Goal: Information Seeking & Learning: Find specific fact

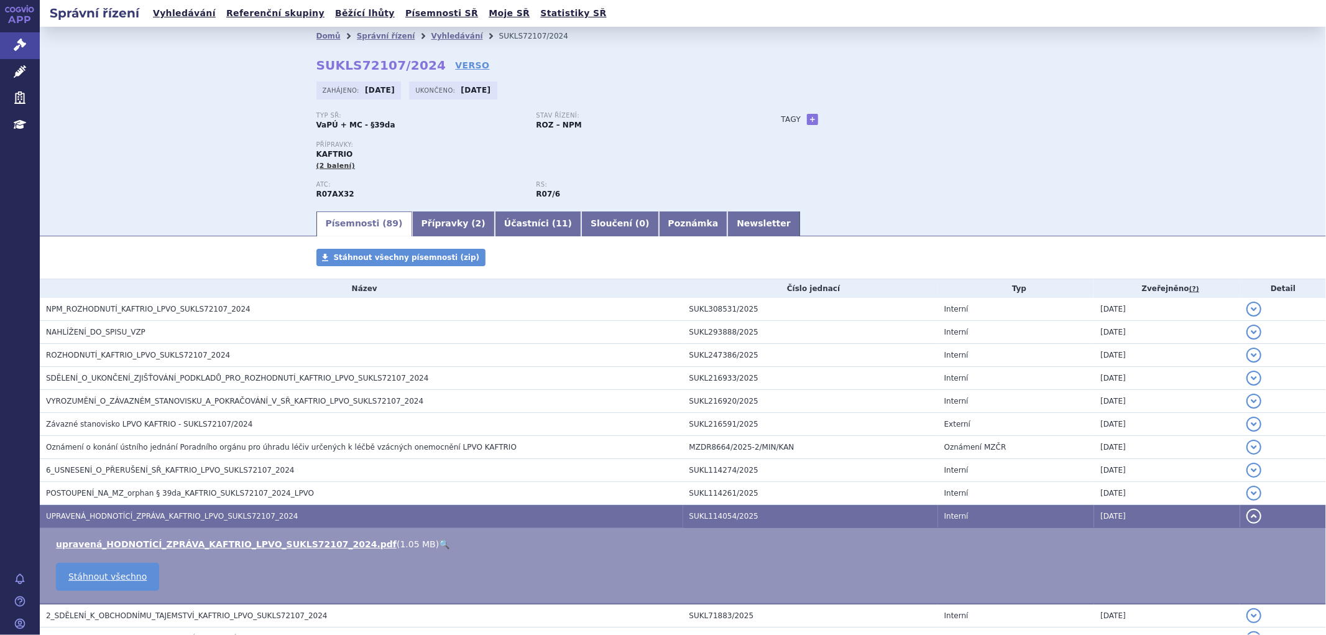
click at [819, 137] on div "Typ SŘ: VaPÚ + MC - §39da Stav řízení: ROZ – NPM Přípravky: KAFTRIO (2 balení) …" at bounding box center [684, 161] width 734 height 98
drag, startPoint x: 437, startPoint y: 34, endPoint x: 442, endPoint y: 40, distance: 8.0
click at [437, 34] on link "Vyhledávání" at bounding box center [457, 36] width 52 height 9
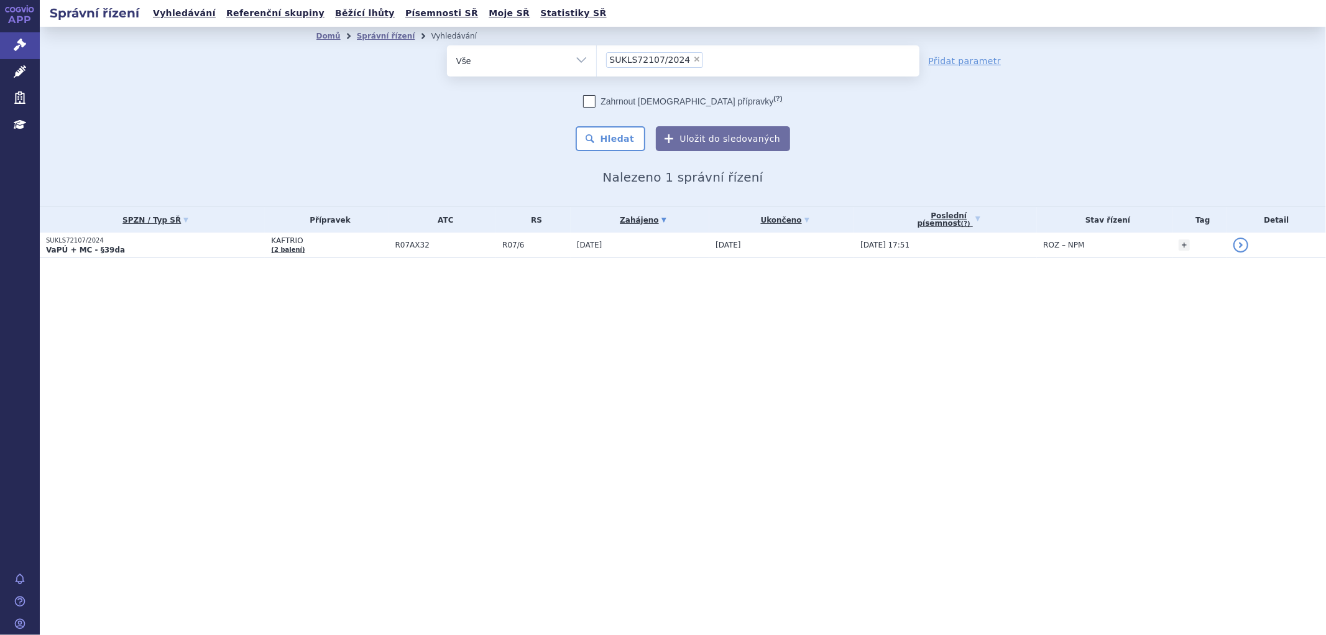
click at [691, 58] on li "× SUKLS72107/2024" at bounding box center [655, 60] width 98 height 16
click at [597, 58] on select "SUKLS72107/2024" at bounding box center [596, 60] width 1 height 31
click at [693, 59] on span "×" at bounding box center [696, 58] width 7 height 7
click at [597, 59] on select "SUKLS72107/2024" at bounding box center [596, 60] width 1 height 31
select select
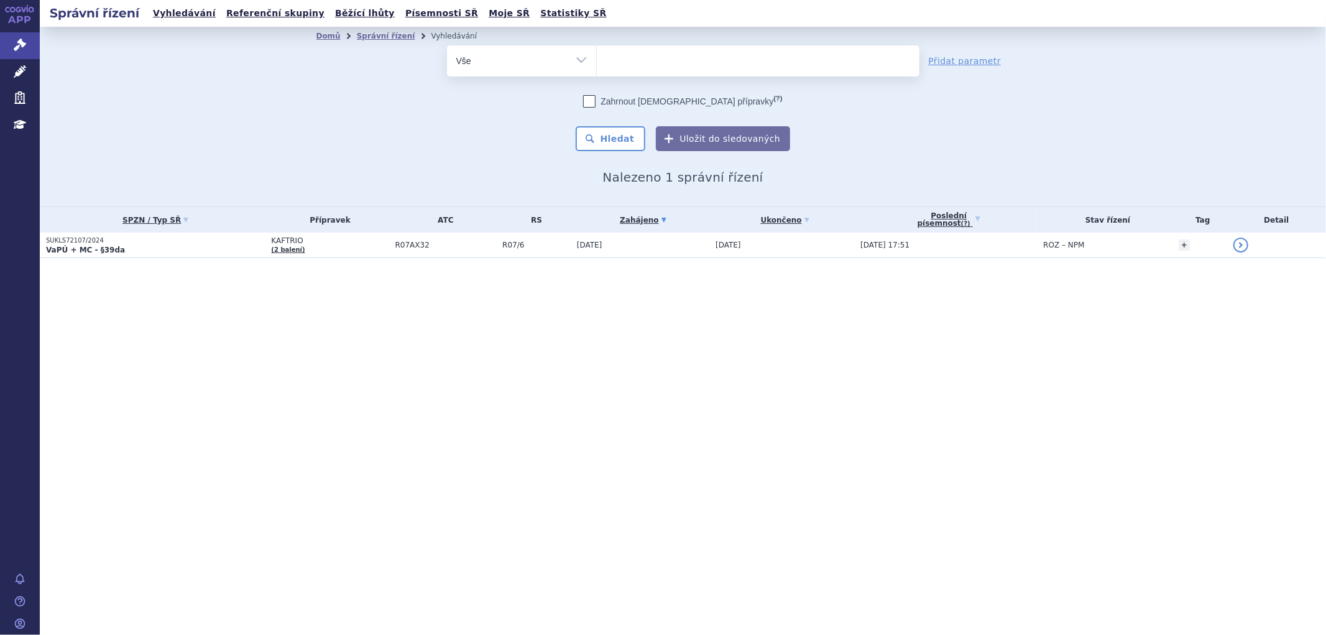
type input "SUKLS145343/2024"
select select "SUKLS145343/2024"
click at [616, 143] on button "Hledat" at bounding box center [611, 138] width 70 height 25
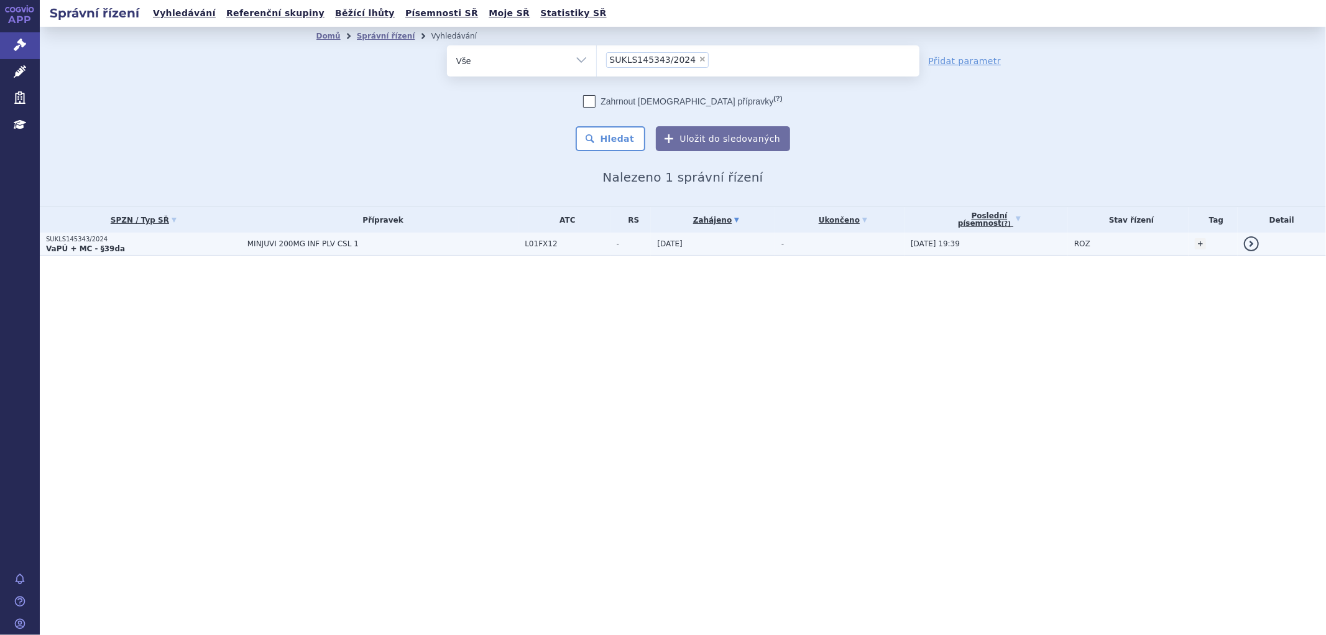
click at [260, 246] on span "MINJUVI 200MG INF PLV CSL 1" at bounding box center [383, 243] width 272 height 9
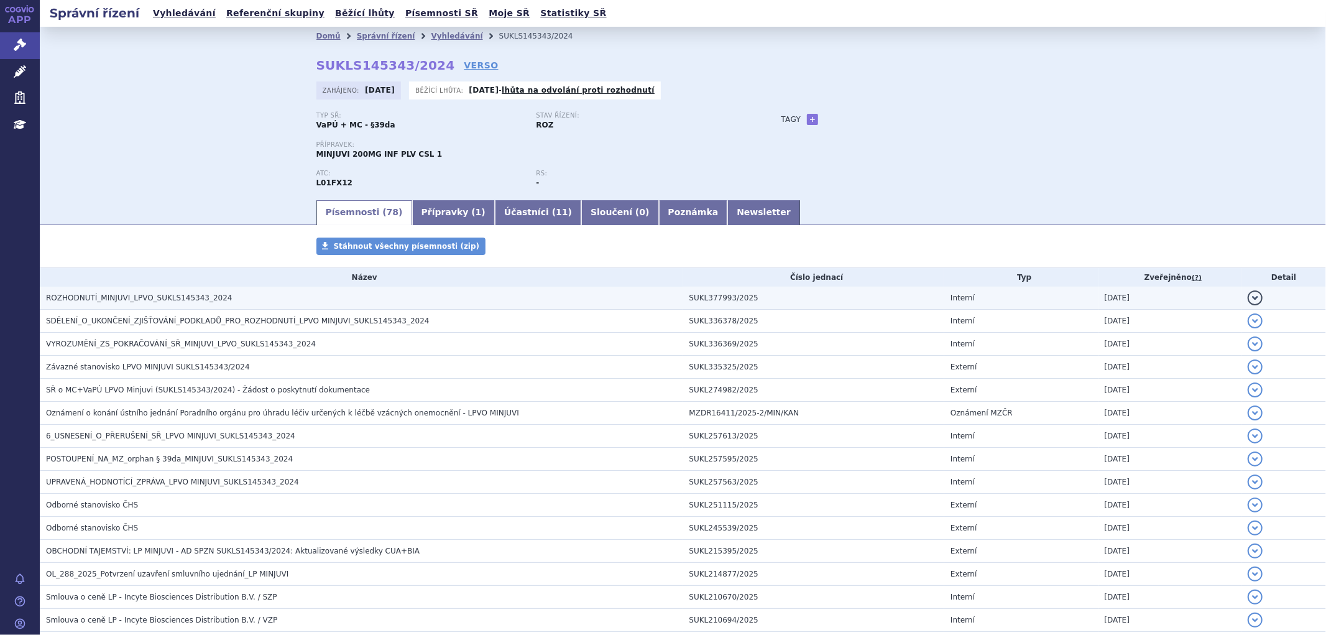
click at [216, 300] on h3 "ROZHODNUTÍ_MINJUVI_LPVO_SUKLS145343_2024" at bounding box center [364, 298] width 637 height 12
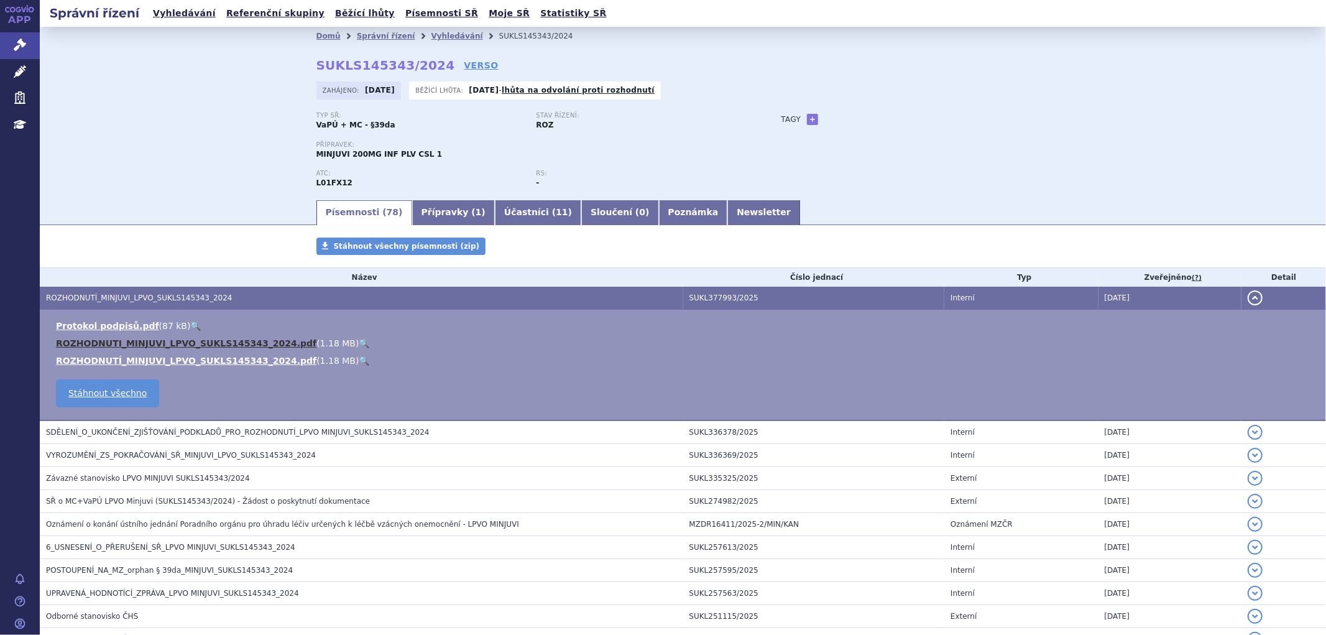
click at [208, 343] on link "ROZHODNUTI_MINJUVI_LPVO_SUKLS145343_2024.pdf" at bounding box center [186, 343] width 261 height 10
click at [1248, 297] on button "detail" at bounding box center [1255, 297] width 15 height 15
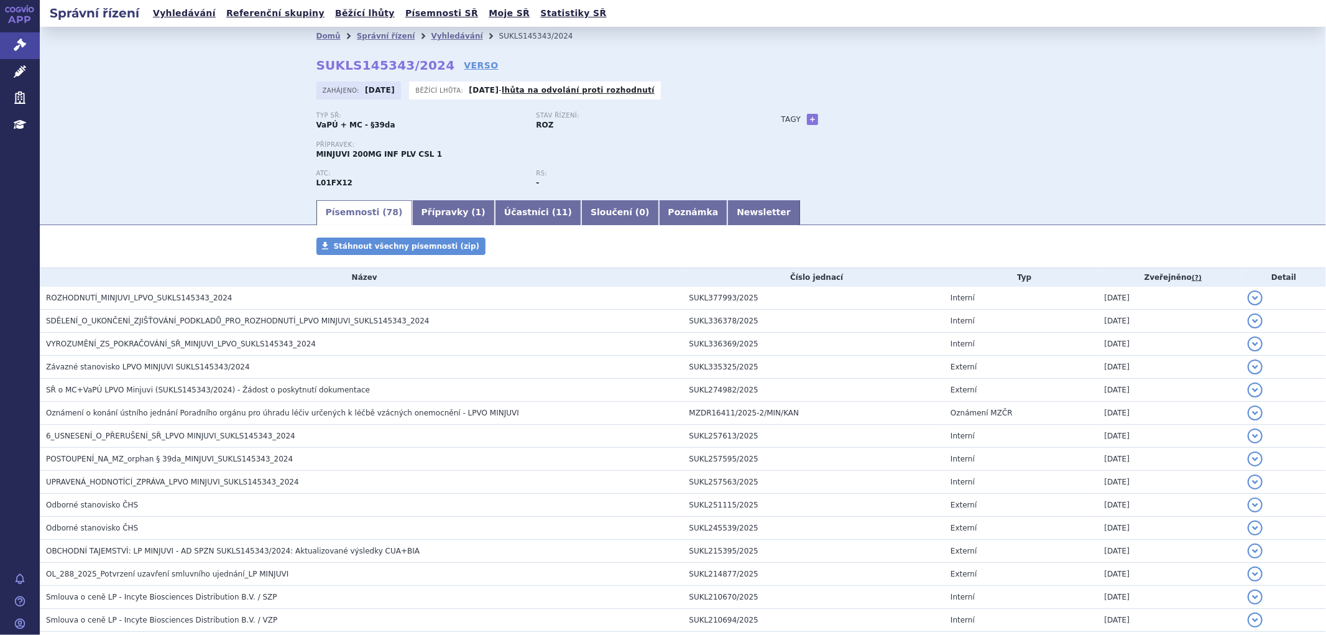
click at [862, 176] on div "Typ SŘ: VaPÚ + MC - §39da Stav řízení: ROZ Přípravek: MINJUVI 200MG INF PLV CSL…" at bounding box center [684, 155] width 734 height 86
click at [434, 37] on link "Vyhledávání" at bounding box center [457, 36] width 52 height 9
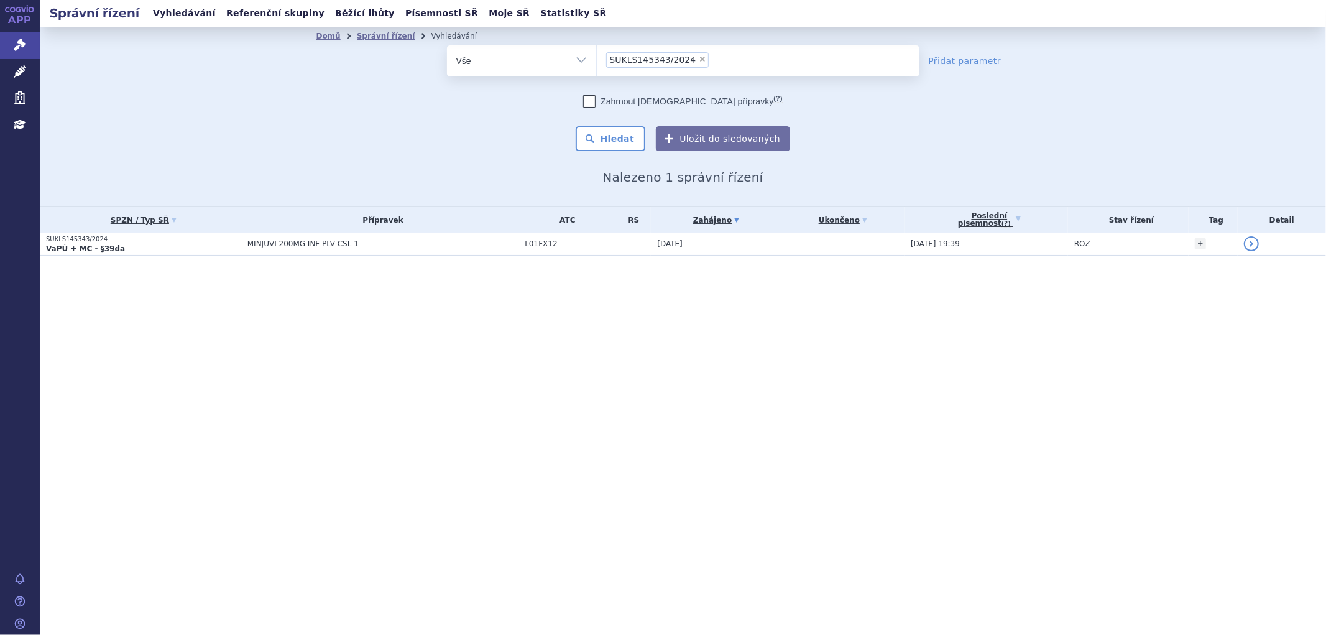
click at [699, 61] on span "×" at bounding box center [702, 58] width 7 height 7
click at [597, 61] on select "SUKLS145343/2024" at bounding box center [596, 60] width 1 height 31
select select
type input "SUKLS273924/2024"
select select "SUKLS273924/2024"
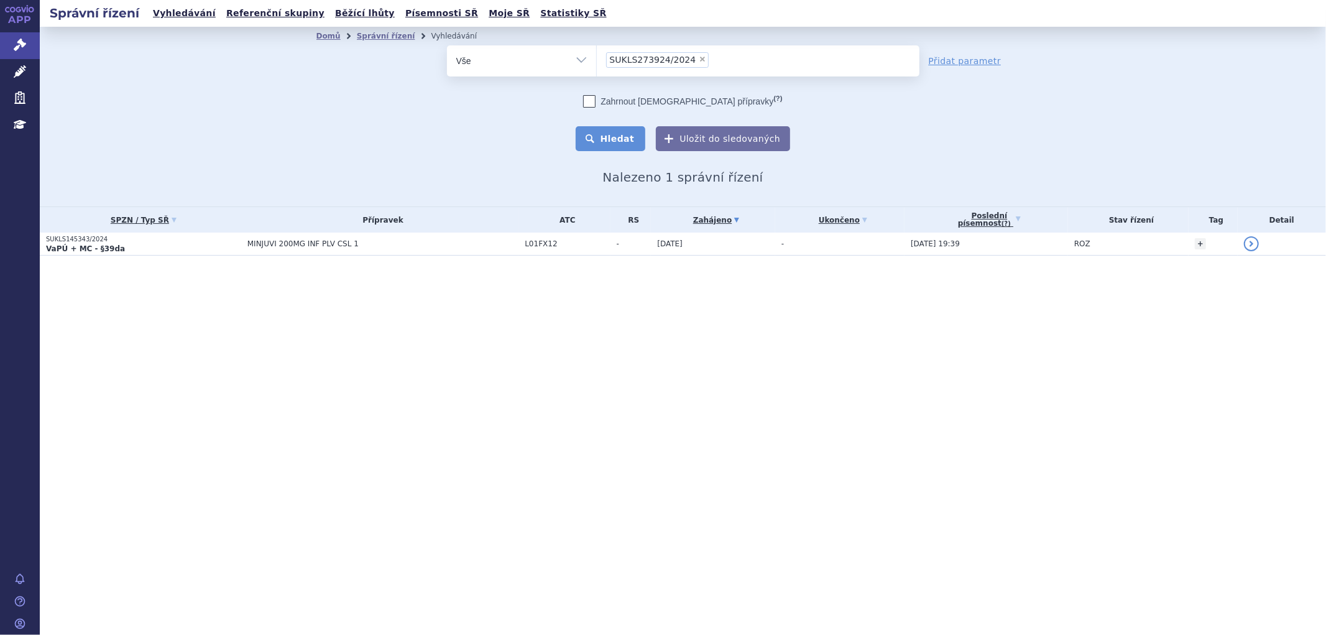
click at [625, 131] on button "Hledat" at bounding box center [611, 138] width 70 height 25
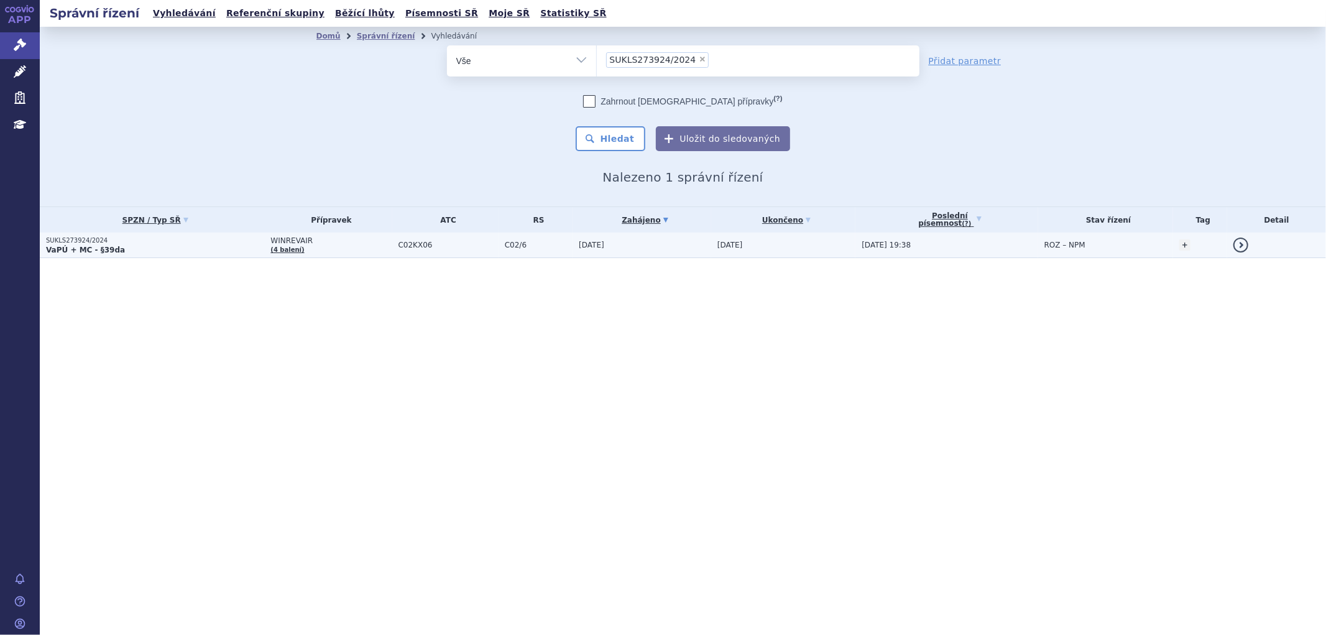
click at [368, 252] on td "WINREVAIR (4 balení)" at bounding box center [327, 245] width 127 height 25
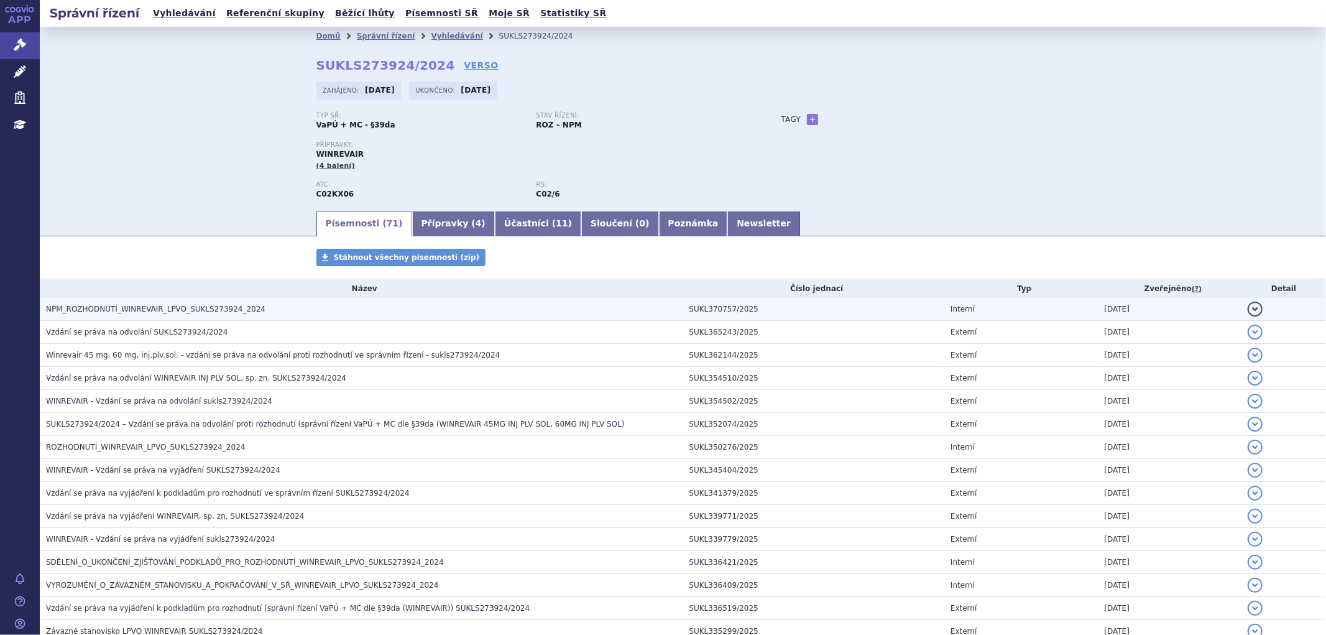
click at [151, 312] on span "NPM_ROZHODNUTÍ_WINREVAIR_LPVO_SUKLS273924_2024" at bounding box center [156, 309] width 220 height 9
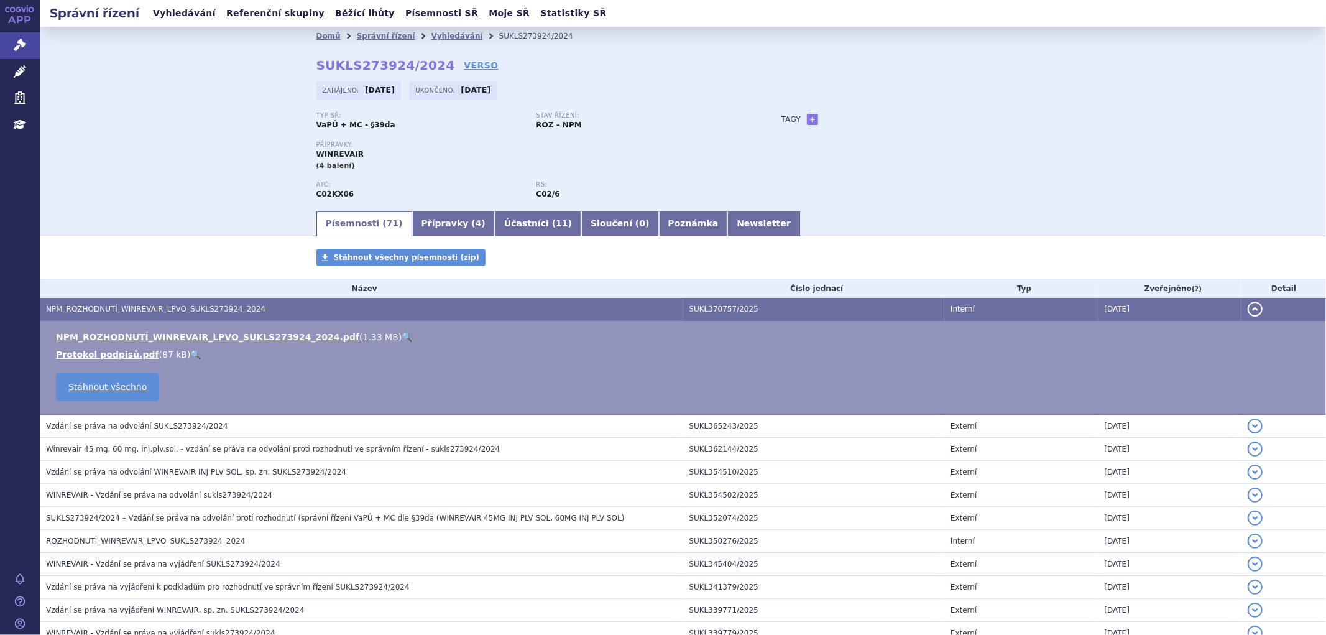
click at [227, 335] on link "NPM_ROZHODNUTÍ_WINREVAIR_LPVO_SUKLS273924_2024.pdf" at bounding box center [207, 337] width 303 height 10
click at [434, 233] on link "Přípravky ( 4 )" at bounding box center [453, 223] width 83 height 25
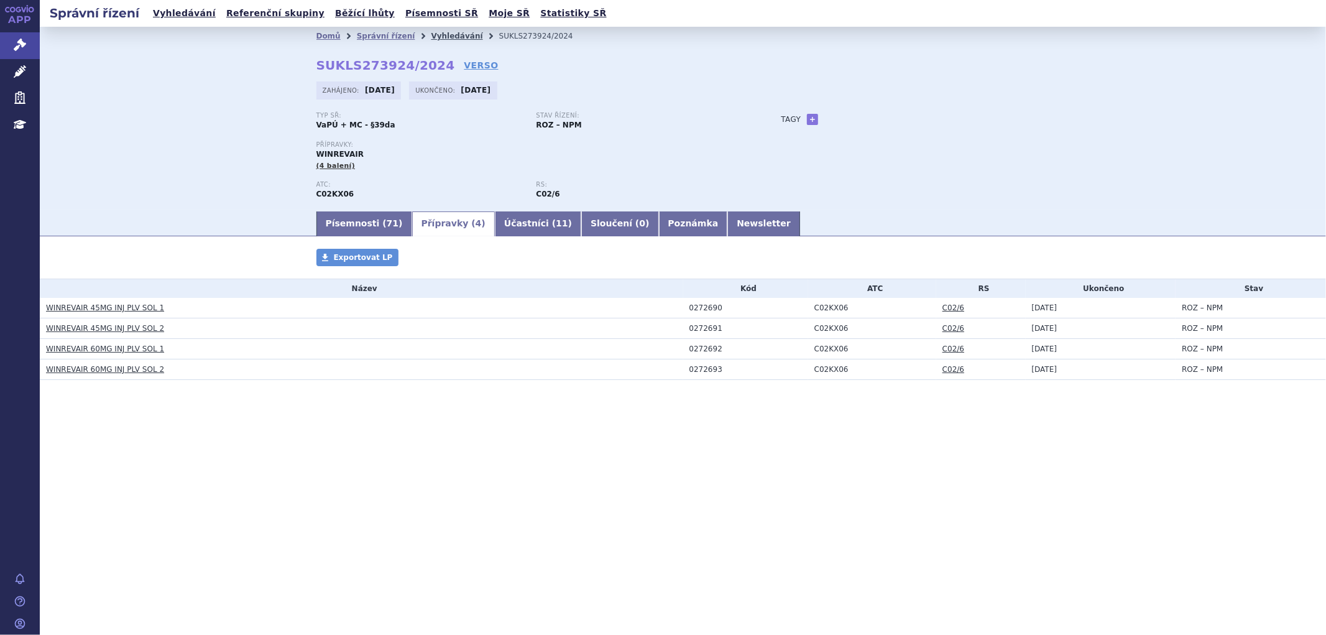
click at [442, 36] on link "Vyhledávání" at bounding box center [457, 36] width 52 height 9
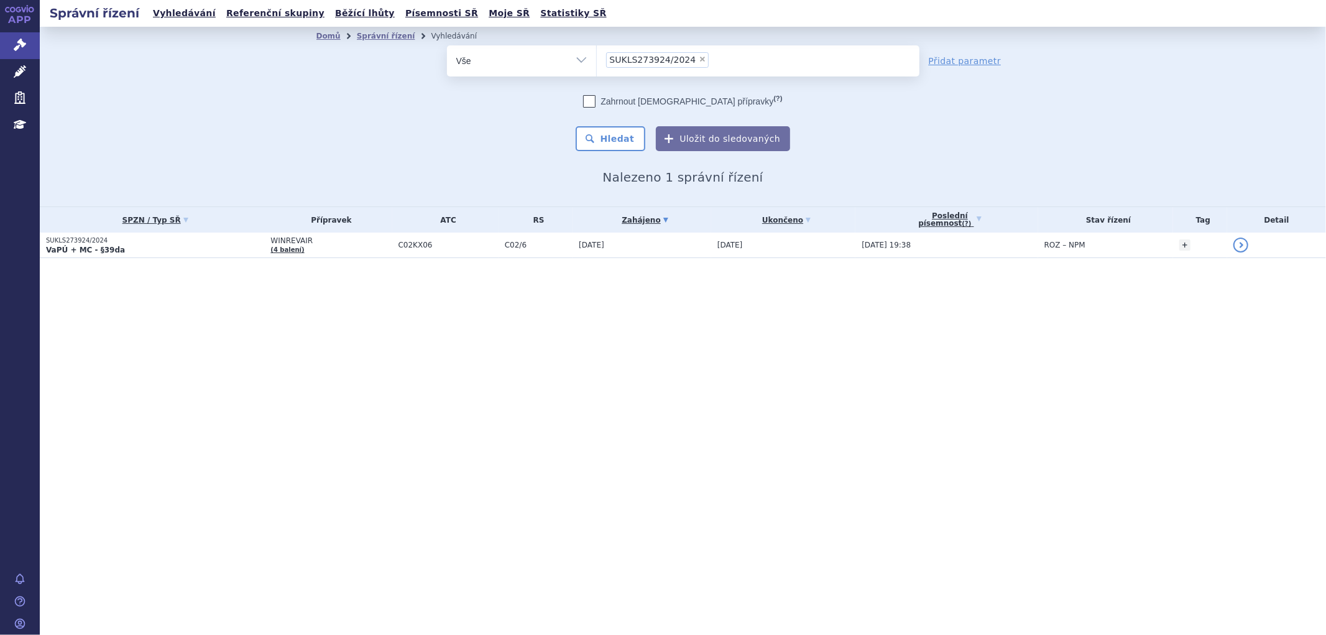
click at [699, 60] on span "×" at bounding box center [702, 58] width 7 height 7
click at [597, 60] on select "SUKLS273924/2024" at bounding box center [596, 60] width 1 height 31
select select
type input "SUKLS251154/2024"
select select "SUKLS251154/2024"
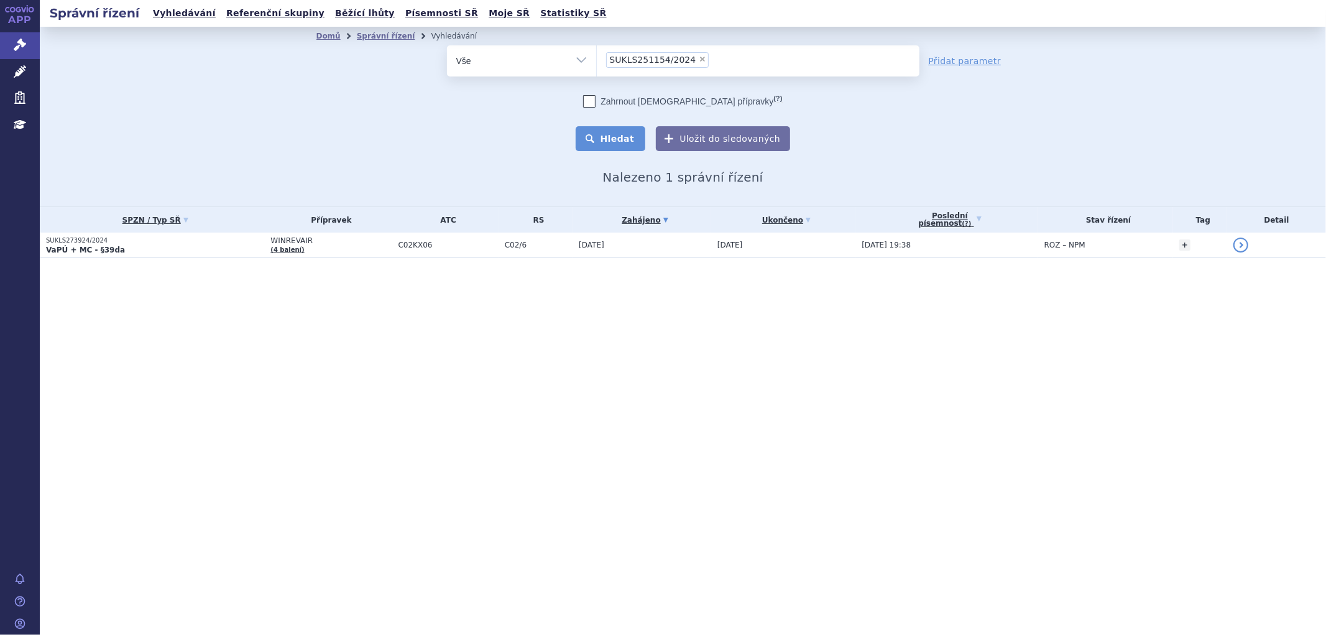
click at [636, 131] on button "Hledat" at bounding box center [611, 138] width 70 height 25
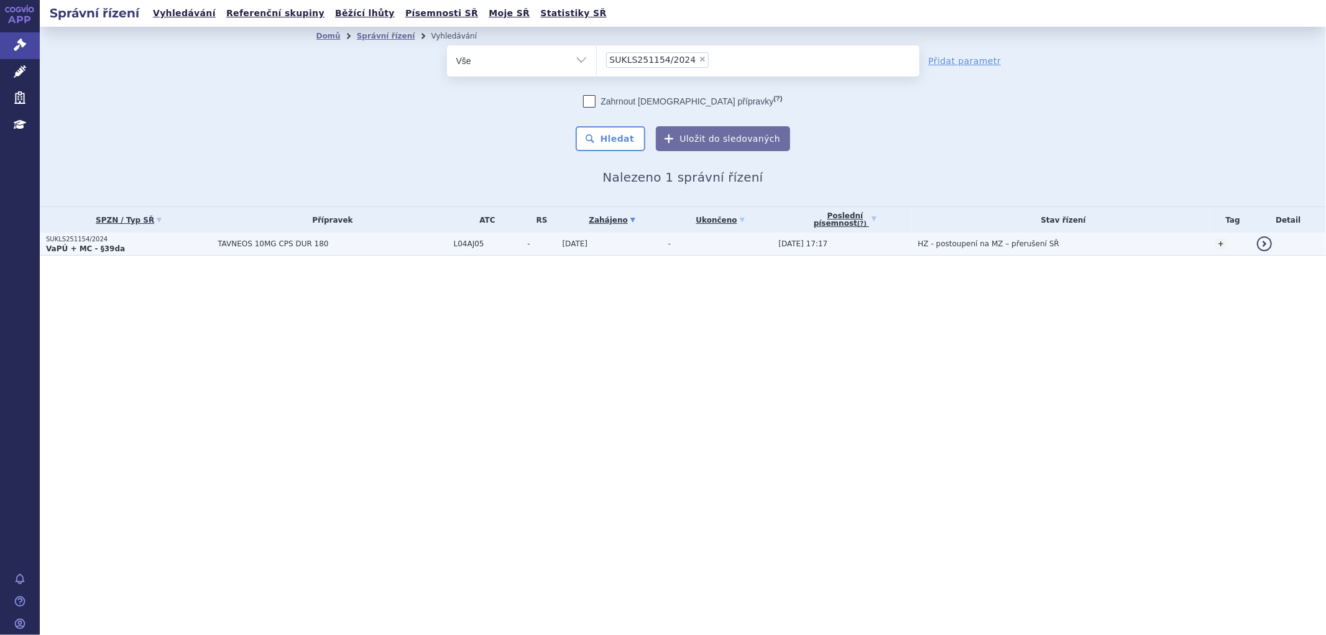
click at [384, 244] on span "TAVNEOS 10MG CPS DUR 180" at bounding box center [332, 243] width 229 height 9
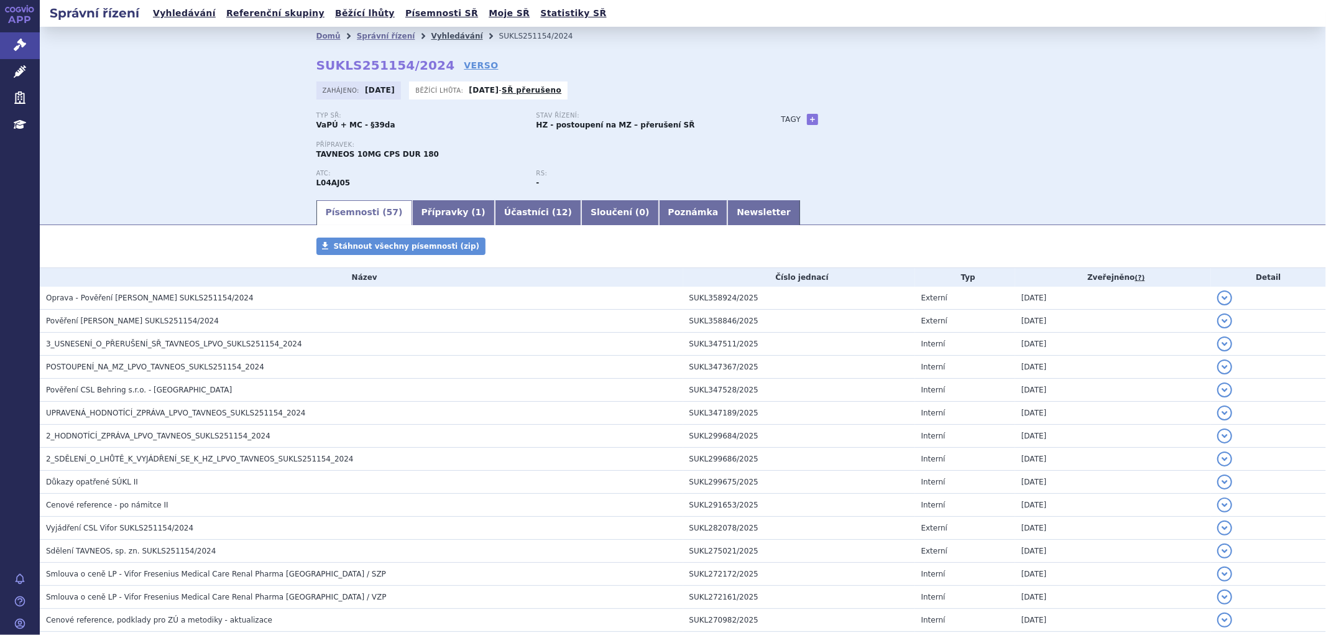
click at [431, 34] on link "Vyhledávání" at bounding box center [457, 36] width 52 height 9
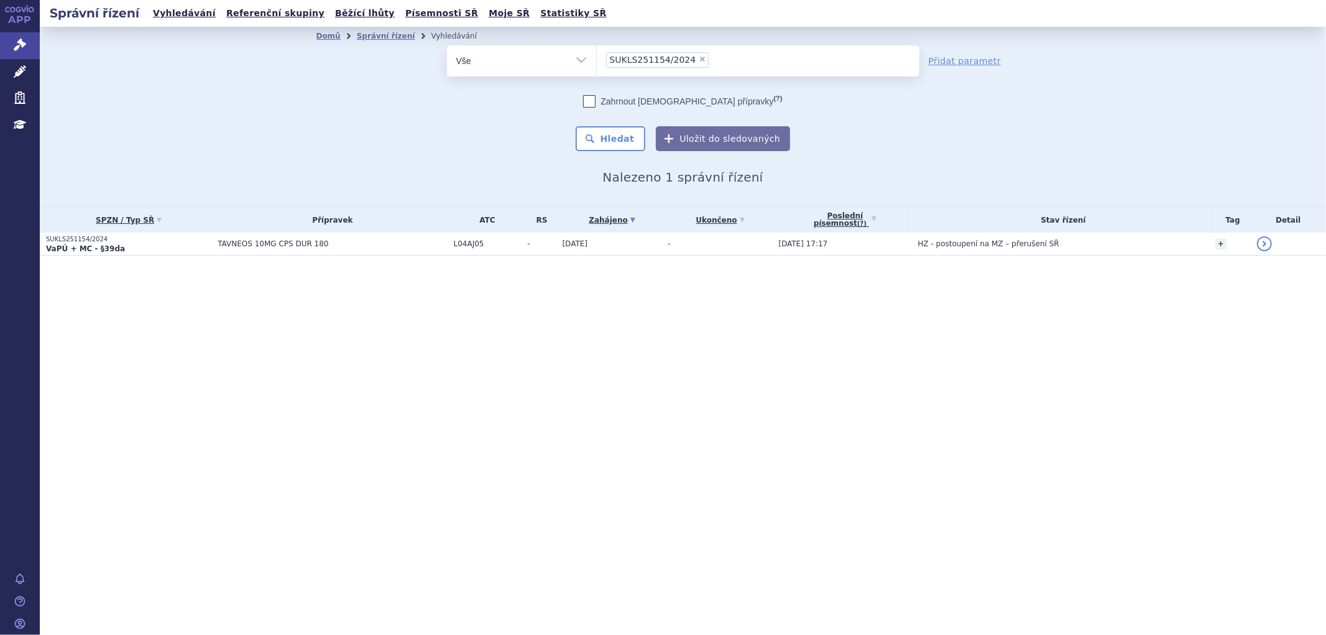
click at [699, 58] on span "×" at bounding box center [702, 58] width 7 height 7
click at [597, 58] on select "SUKLS251154/2024" at bounding box center [596, 60] width 1 height 31
select select
type input "SUKLS295576/2024"
click at [629, 68] on ul "SUKLS295576/2024" at bounding box center [758, 58] width 323 height 26
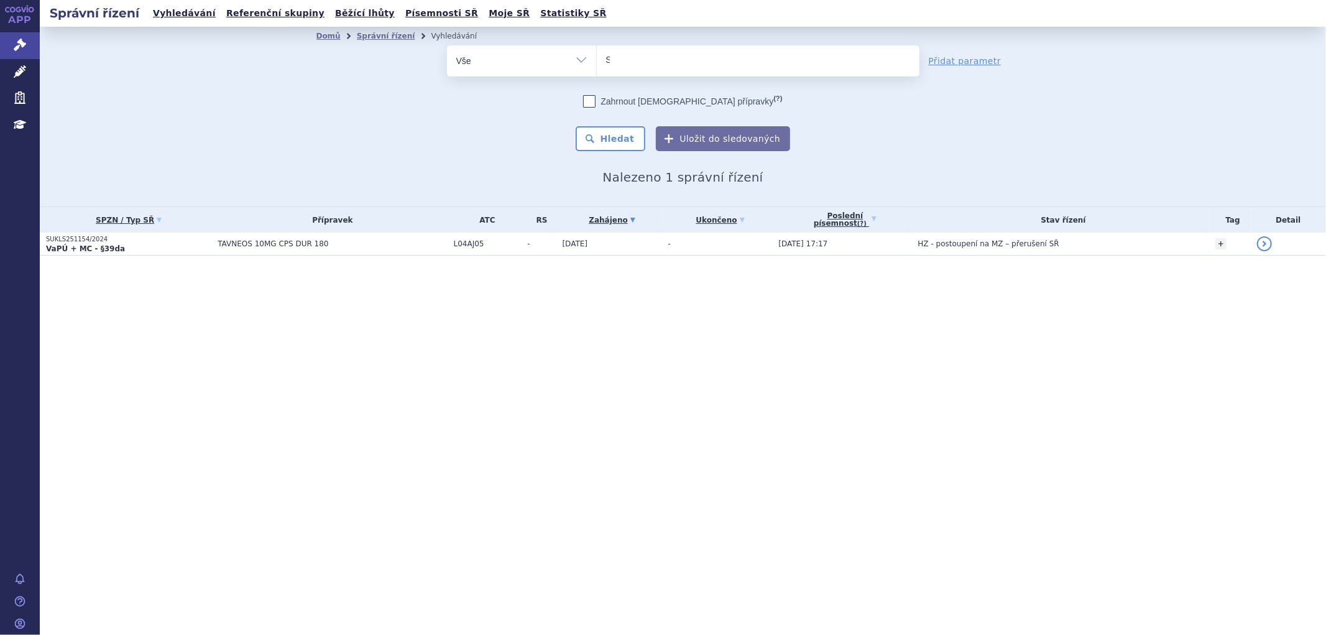
click at [597, 68] on select "SUKLS251154/2024" at bounding box center [596, 60] width 1 height 31
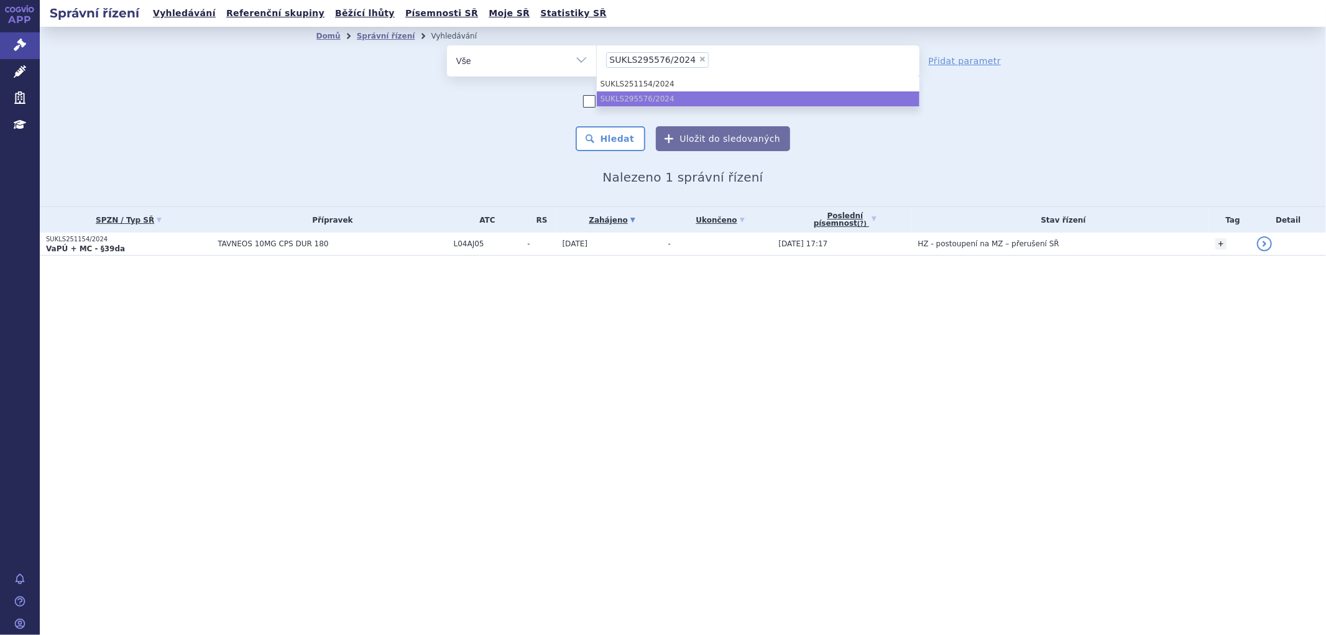
select select "SUKLS295576/2024"
type input "SUKLS295576/2024"
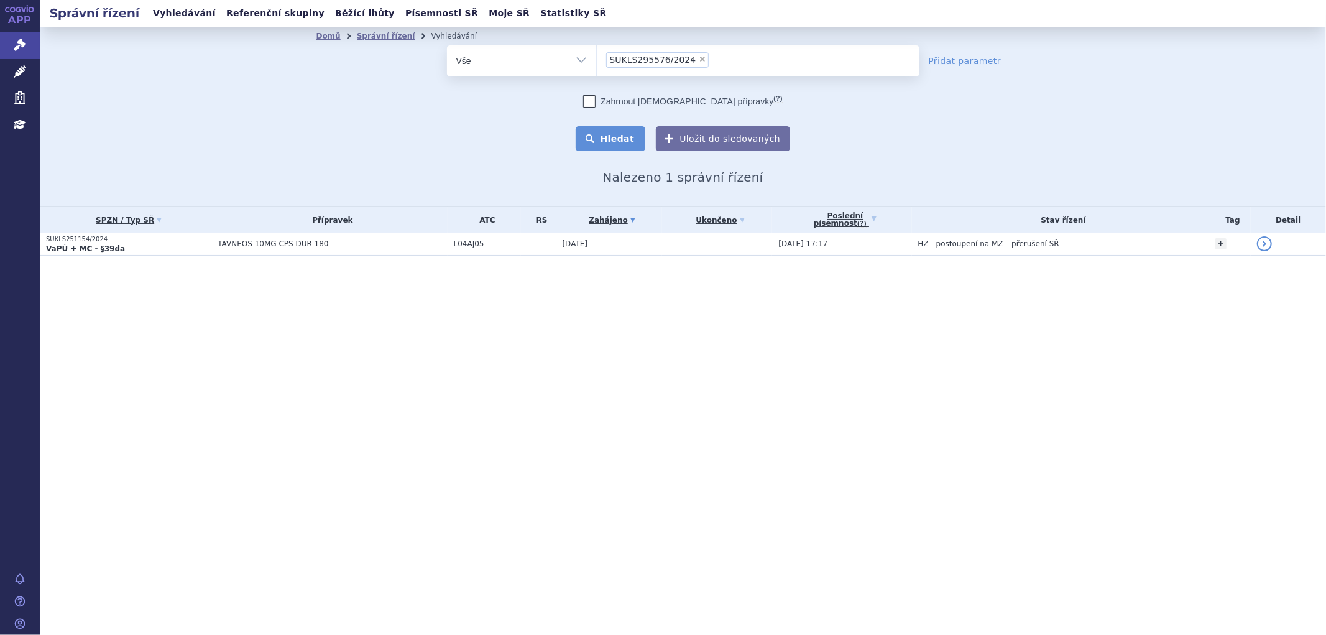
click at [620, 139] on button "Hledat" at bounding box center [611, 138] width 70 height 25
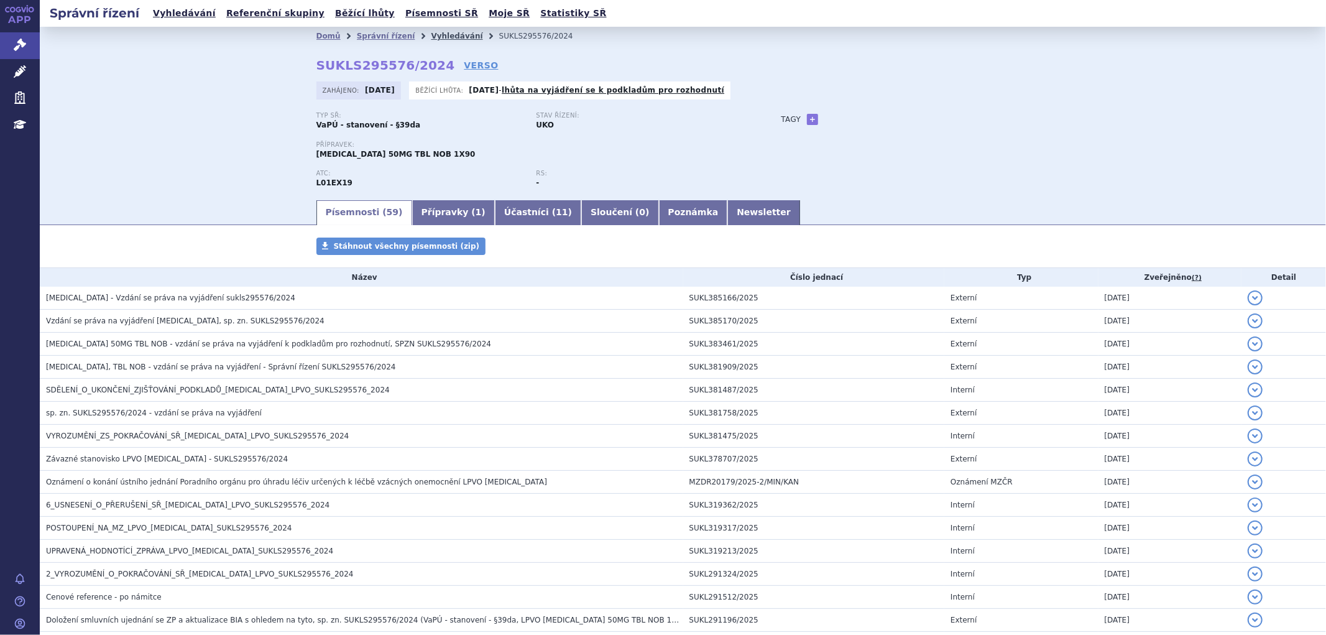
click at [431, 32] on link "Vyhledávání" at bounding box center [457, 36] width 52 height 9
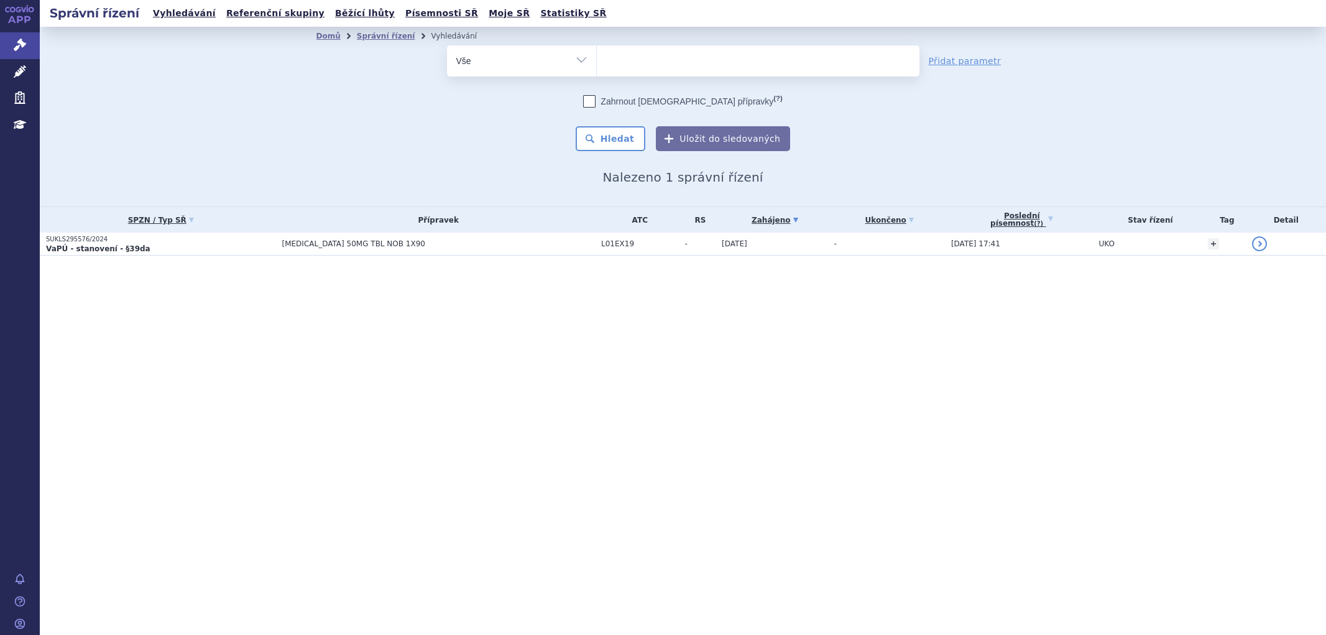
select select
type input "SUKLS166659/2025"
select select "SUKLS166659/2025"
click at [633, 139] on button "Hledat" at bounding box center [611, 138] width 70 height 25
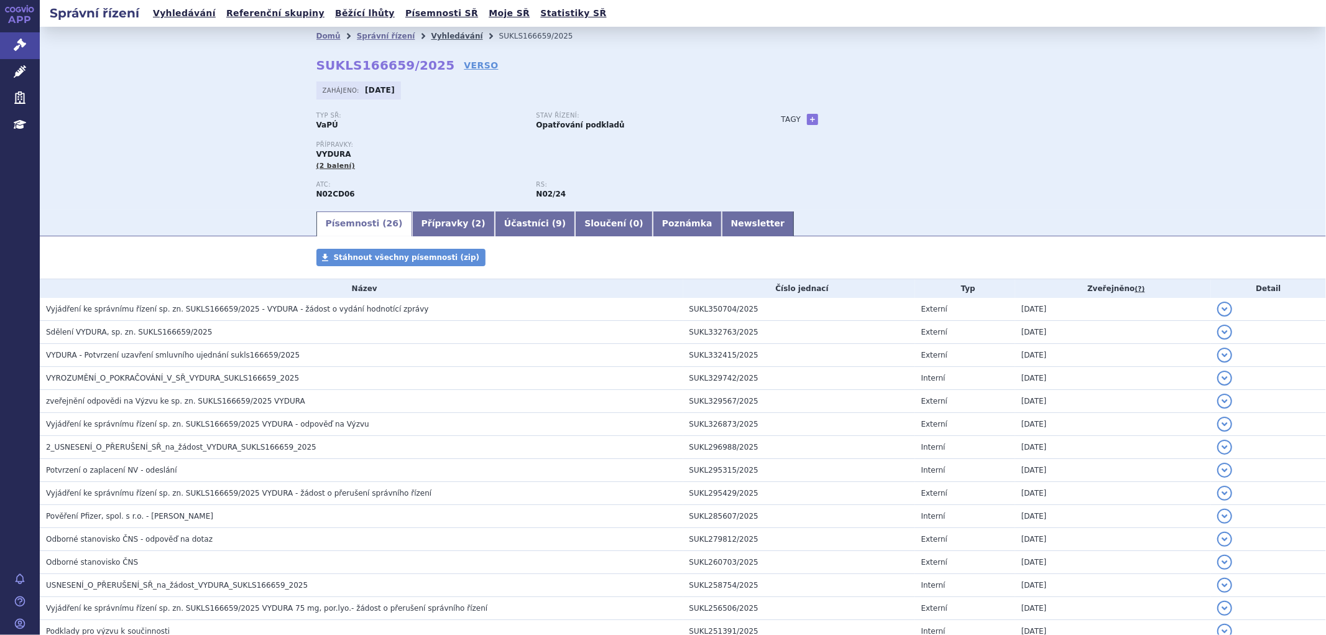
click at [431, 34] on link "Vyhledávání" at bounding box center [457, 36] width 52 height 9
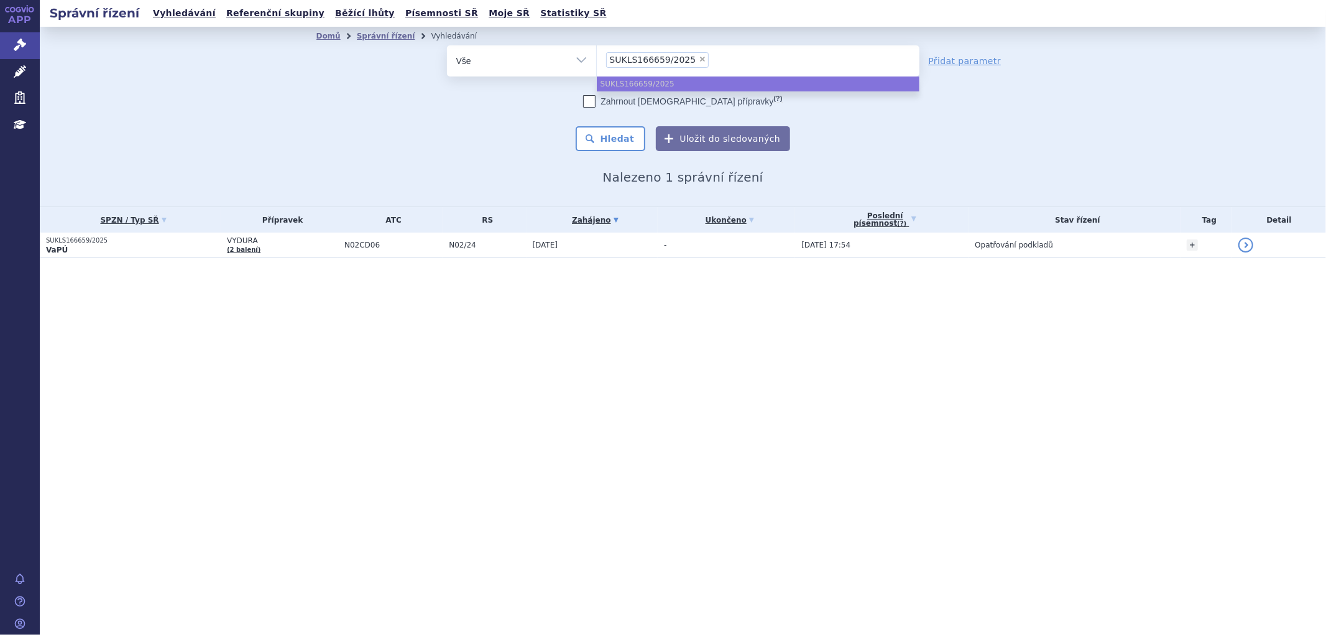
click at [699, 57] on span "×" at bounding box center [702, 58] width 7 height 7
click at [597, 57] on select "SUKLS166659/2025" at bounding box center [596, 60] width 1 height 31
select select
type input "SUKLS297023/2024"
select select "SUKLS297023/2024"
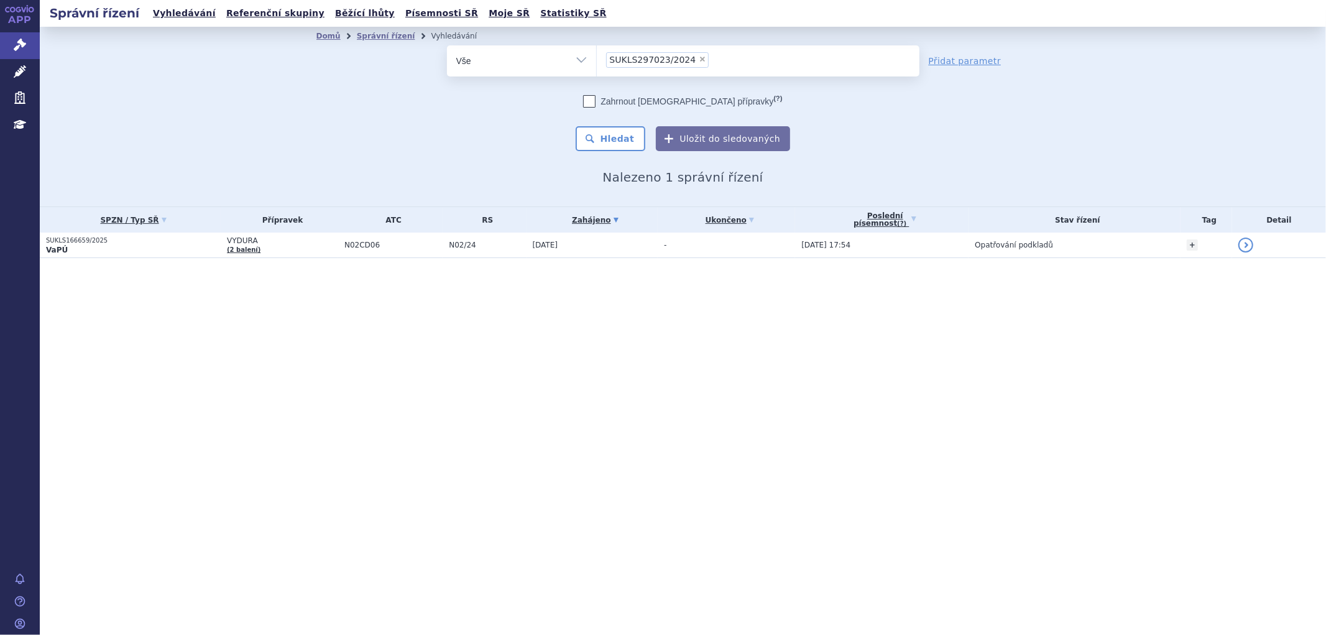
click at [617, 158] on div "Domů Správní řízení Vyhledávání Vyhledávání ve správních řízeních odstranit Vše…" at bounding box center [684, 114] width 784 height 139
click at [624, 139] on button "Hledat" at bounding box center [611, 138] width 70 height 25
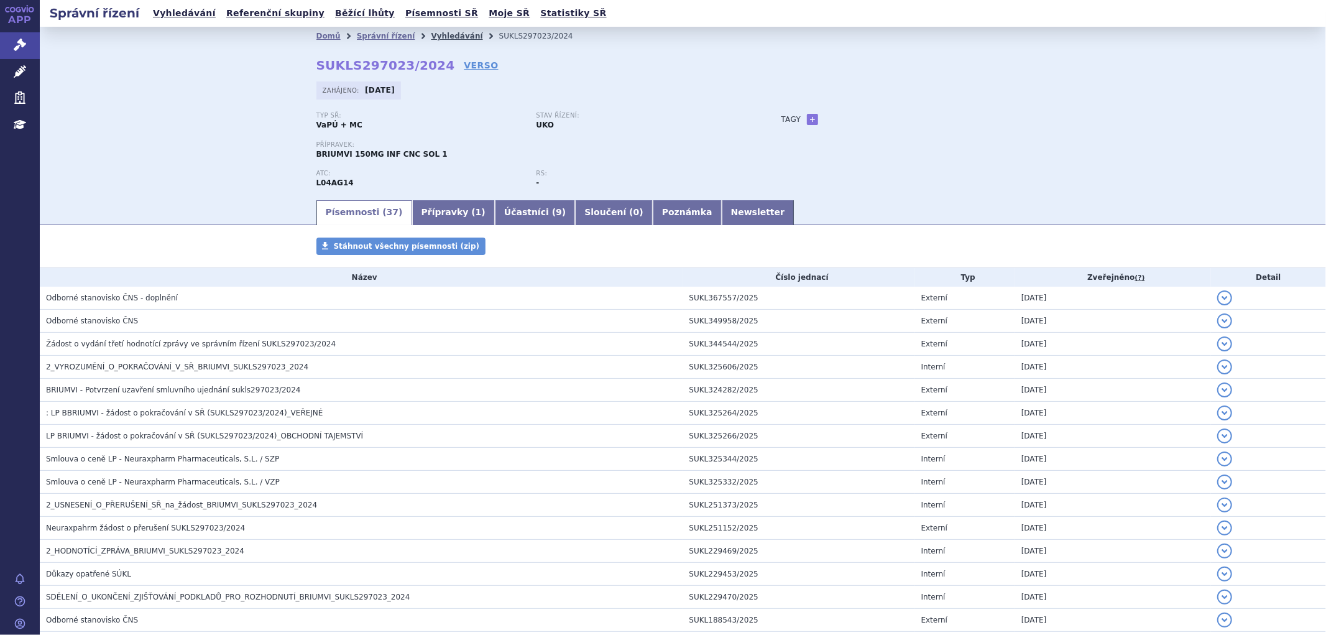
click at [445, 37] on link "Vyhledávání" at bounding box center [457, 36] width 52 height 9
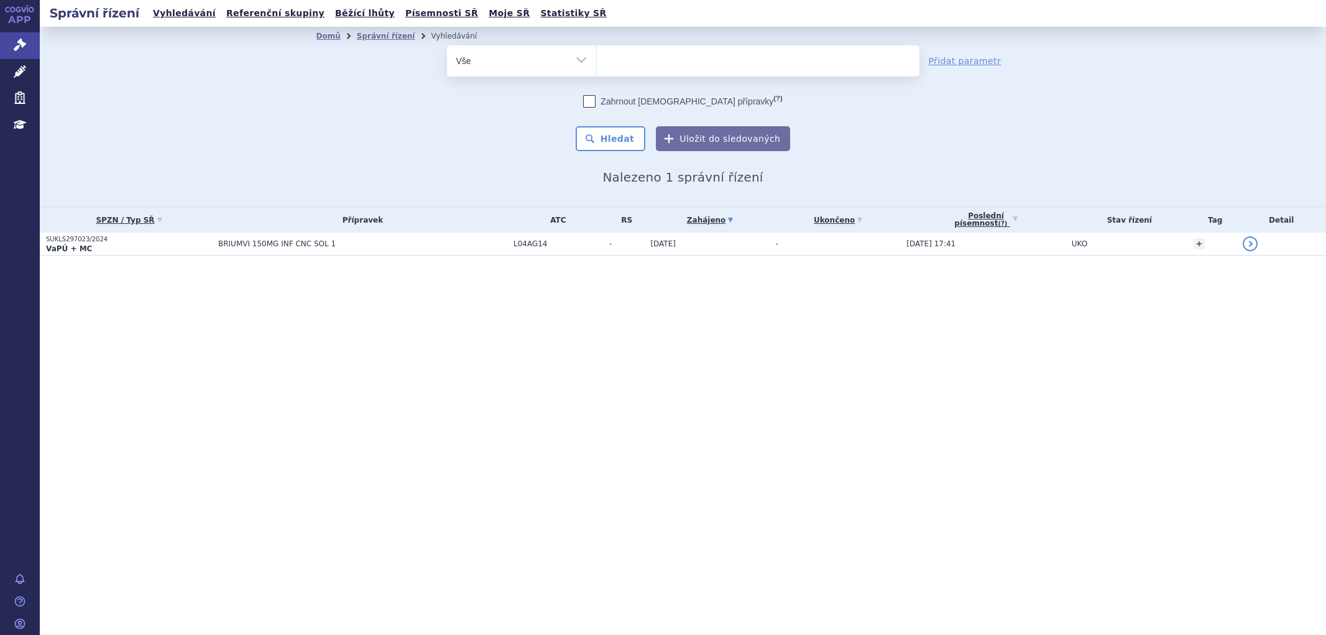
select select
type input "SUKLS35039/2025"
select select "SUKLS35039/2025"
click at [633, 150] on button "Hledat" at bounding box center [611, 138] width 70 height 25
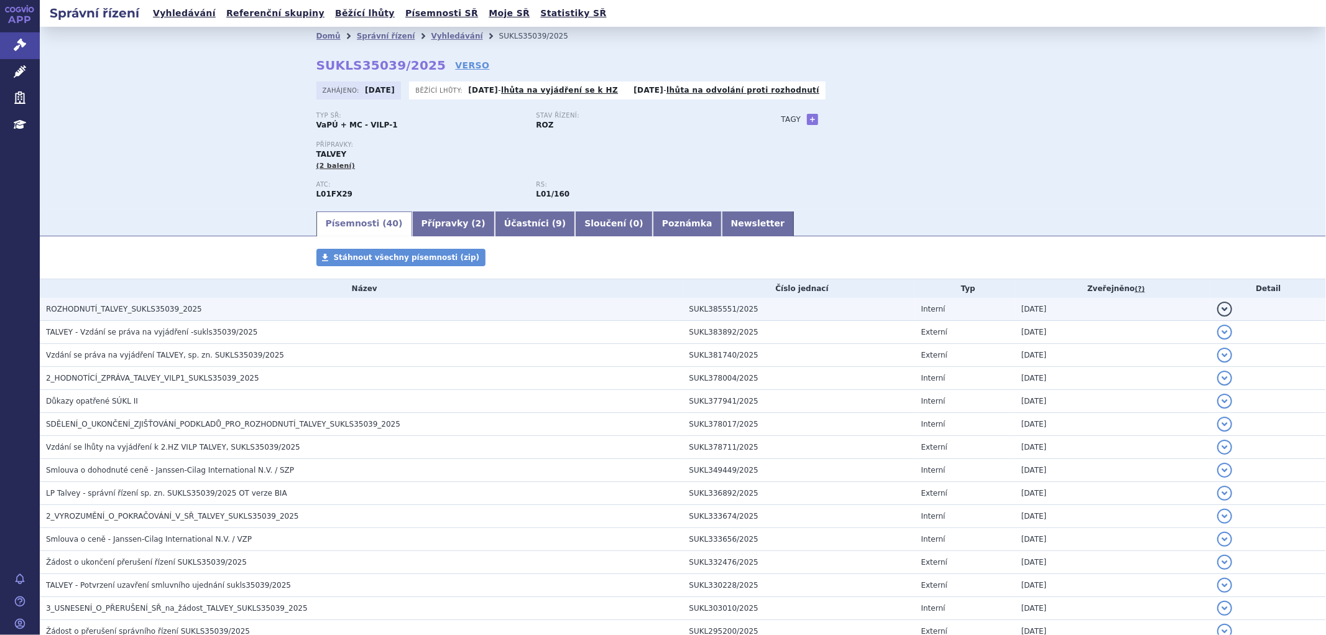
click at [307, 300] on td "ROZHODNUTÍ_TALVEY_SUKLS35039_2025" at bounding box center [362, 309] width 644 height 23
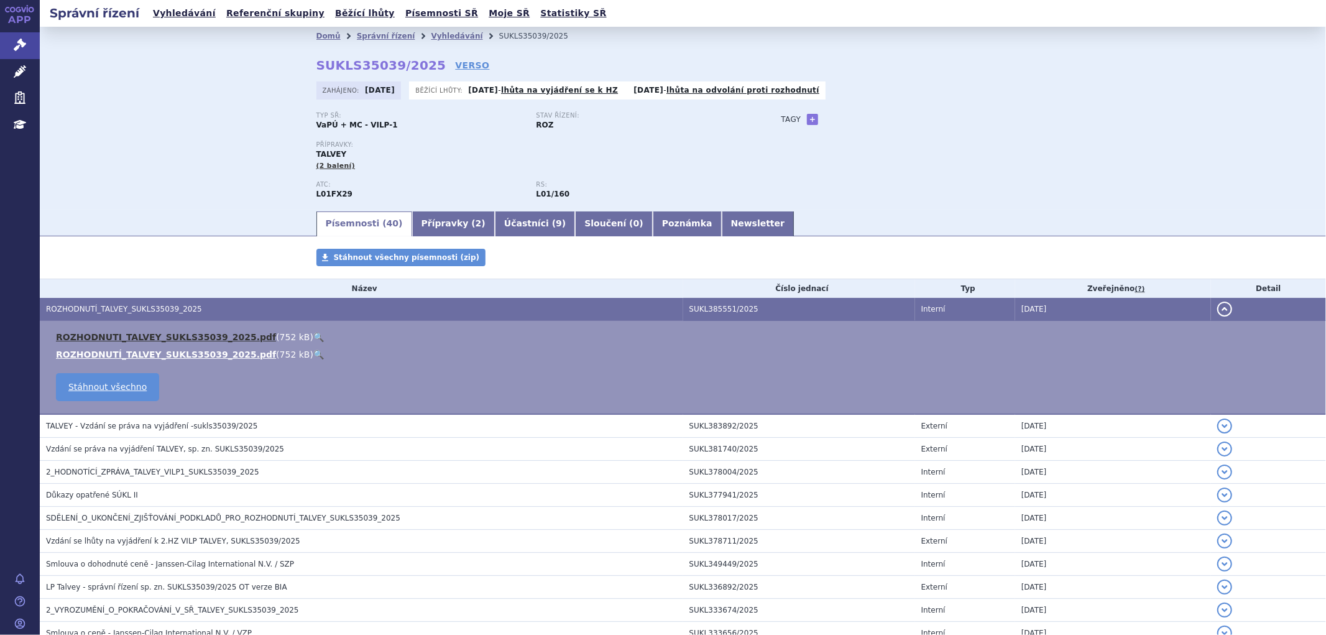
click at [162, 336] on link "ROZHODNUTI_TALVEY_SUKLS35039_2025.pdf" at bounding box center [166, 337] width 220 height 10
click at [433, 40] on link "Vyhledávání" at bounding box center [457, 36] width 52 height 9
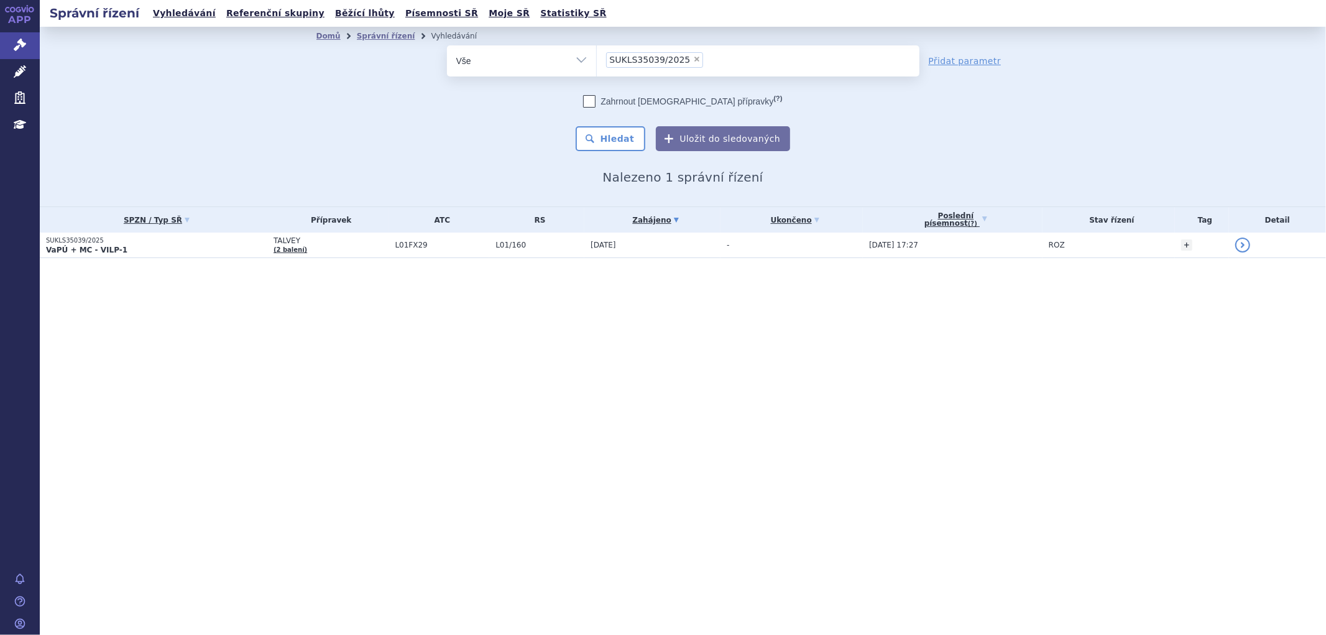
click at [693, 62] on span "×" at bounding box center [696, 58] width 7 height 7
click at [597, 62] on select "SUKLS35039/2025" at bounding box center [596, 60] width 1 height 31
select select
paste input "SUKLS35039/2025"
type input "SUKLS35039/2025"
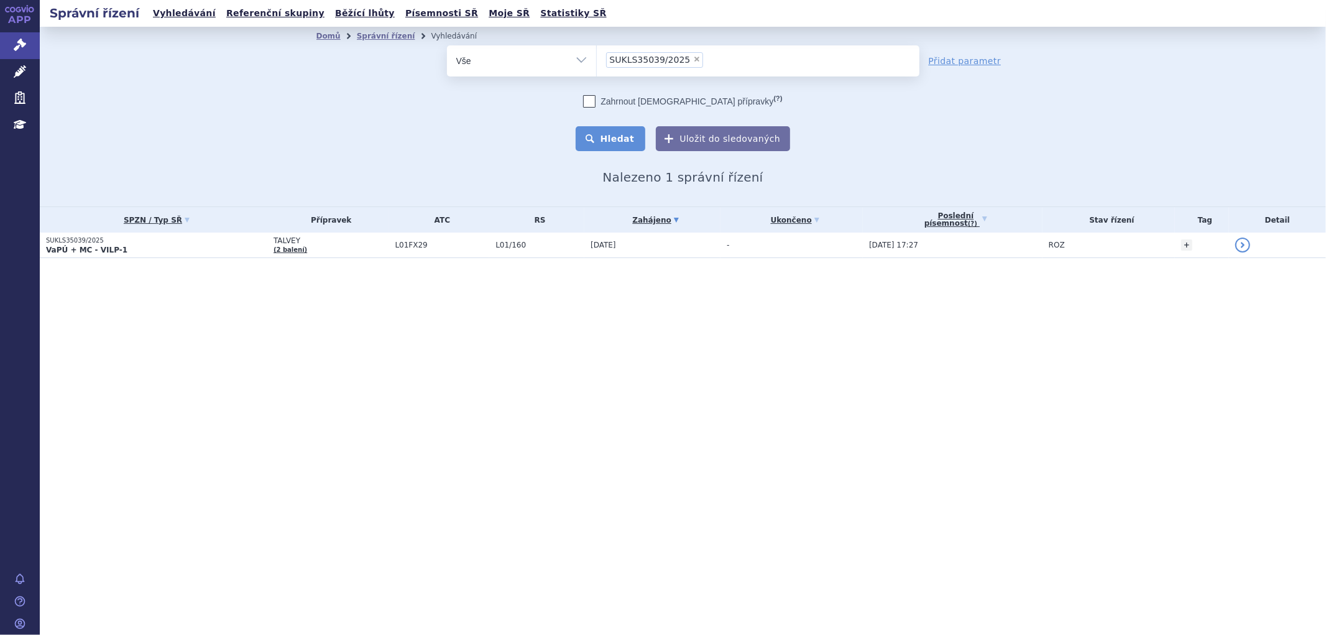
select select "SUKLS35039/2025"
click at [614, 148] on button "Hledat" at bounding box center [611, 138] width 70 height 25
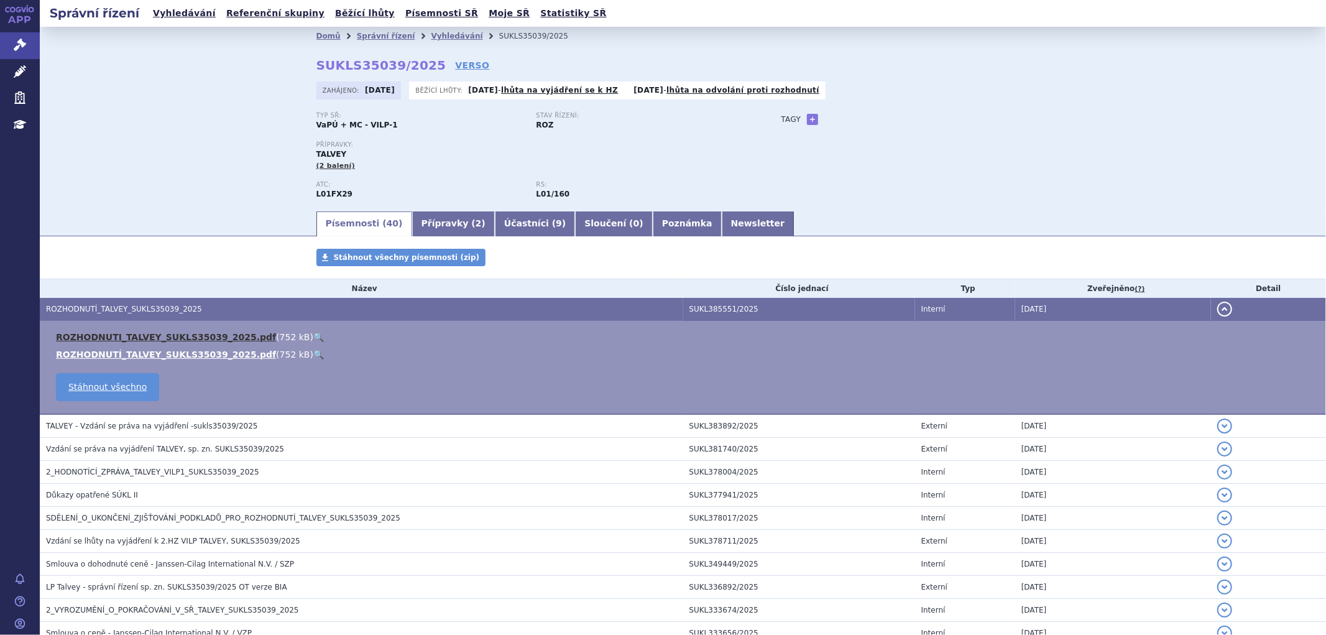
click at [220, 338] on link "ROZHODNUTI_TALVEY_SUKLS35039_2025.pdf" at bounding box center [166, 337] width 220 height 10
click at [818, 397] on td "ROZHODNUTI_TALVEY_SUKLS35039_2025.pdf ( 752 kB ) 🔍 ROZHODNUTÍ_TALVEY_SUKLS35039…" at bounding box center [683, 368] width 1287 height 94
click at [444, 37] on link "Vyhledávání" at bounding box center [457, 36] width 52 height 9
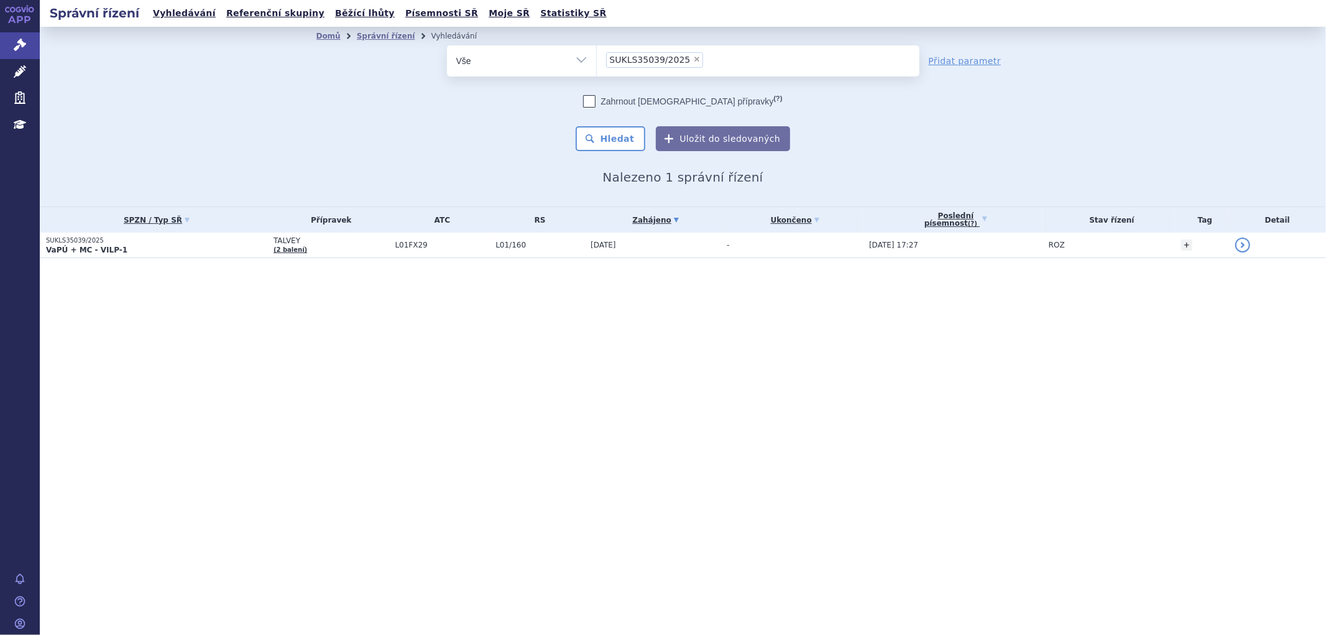
click at [693, 58] on span "×" at bounding box center [696, 58] width 7 height 7
click at [597, 58] on select "SUKLS35039/2025" at bounding box center [596, 60] width 1 height 31
select select
type input "SUKLS215161/2025"
select select "SUKLS215161/2025"
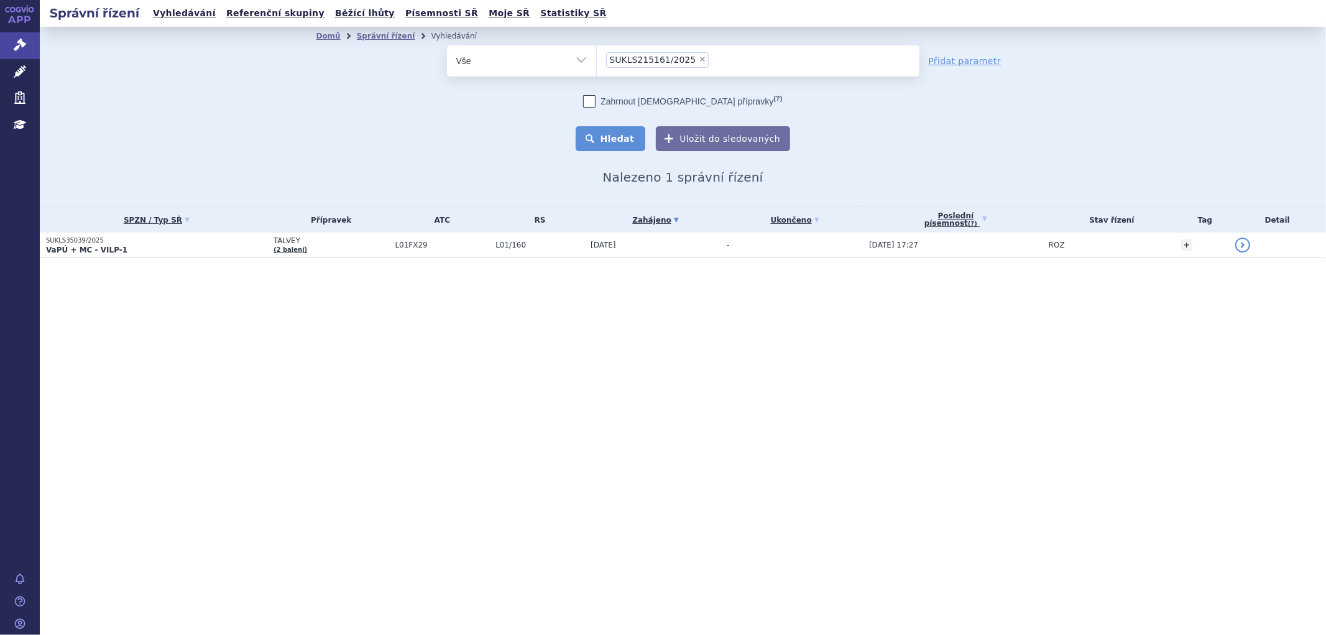
click at [613, 146] on button "Hledat" at bounding box center [611, 138] width 70 height 25
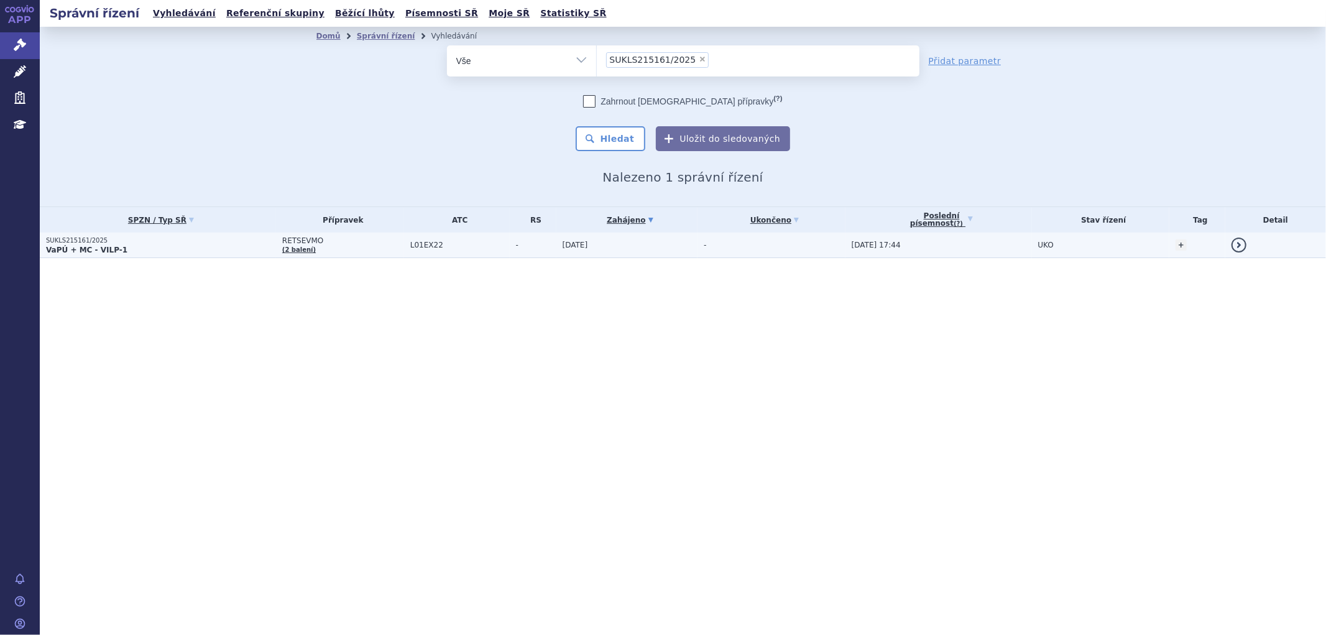
click at [485, 246] on span "L01EX22" at bounding box center [459, 245] width 99 height 9
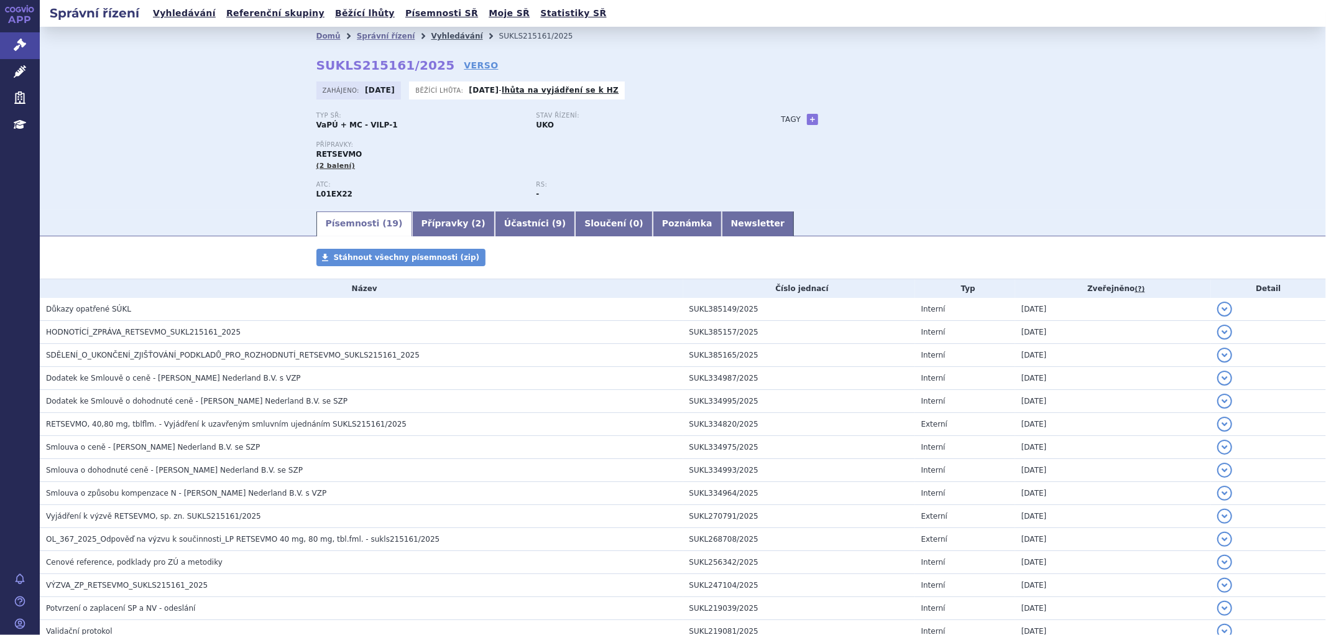
click at [431, 35] on link "Vyhledávání" at bounding box center [457, 36] width 52 height 9
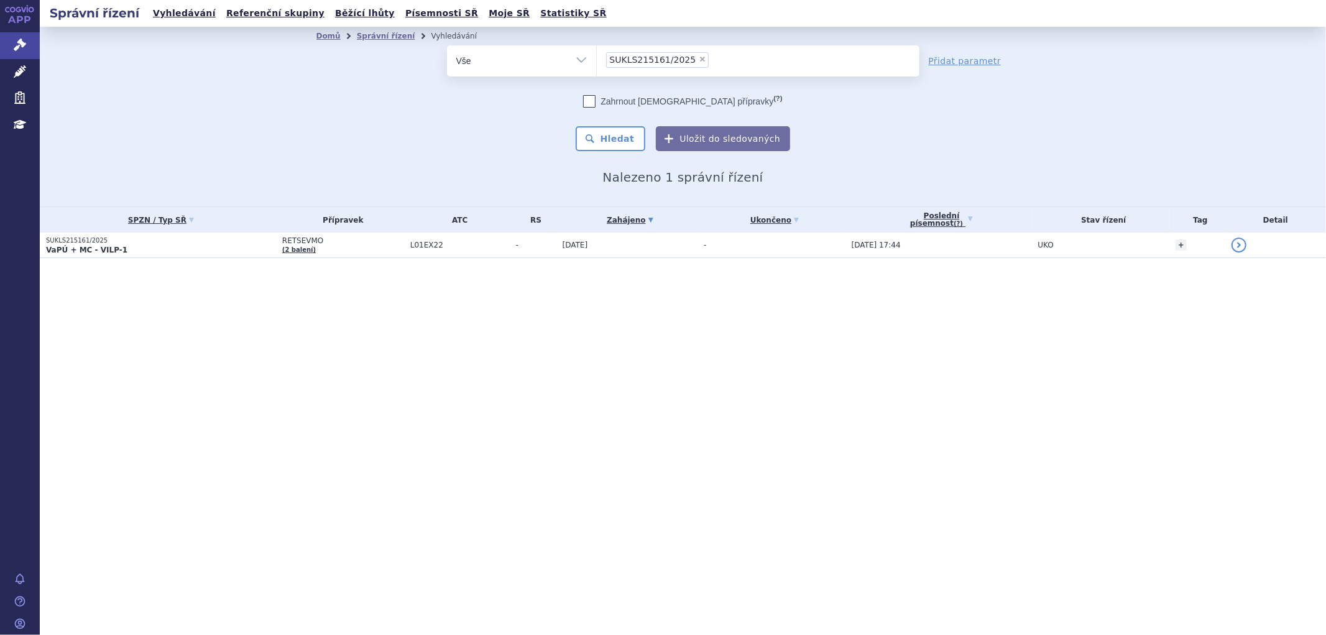
click at [699, 56] on span "×" at bounding box center [702, 58] width 7 height 7
click at [597, 56] on select "SUKLS215161/2025" at bounding box center [596, 60] width 1 height 31
select select
type input "SUKLS166482/2025"
select select "SUKLS166482/2025"
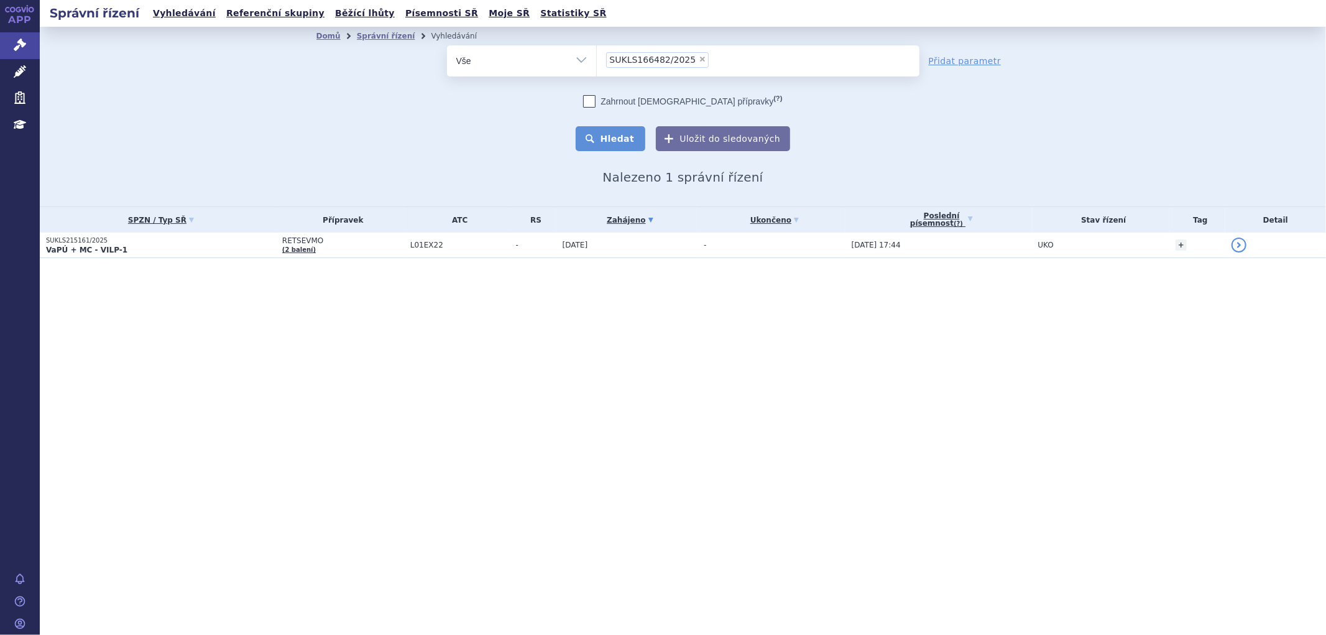
click at [629, 133] on button "Hledat" at bounding box center [611, 138] width 70 height 25
click at [369, 255] on td "[MEDICAL_DATA] (2 balení)" at bounding box center [324, 245] width 183 height 25
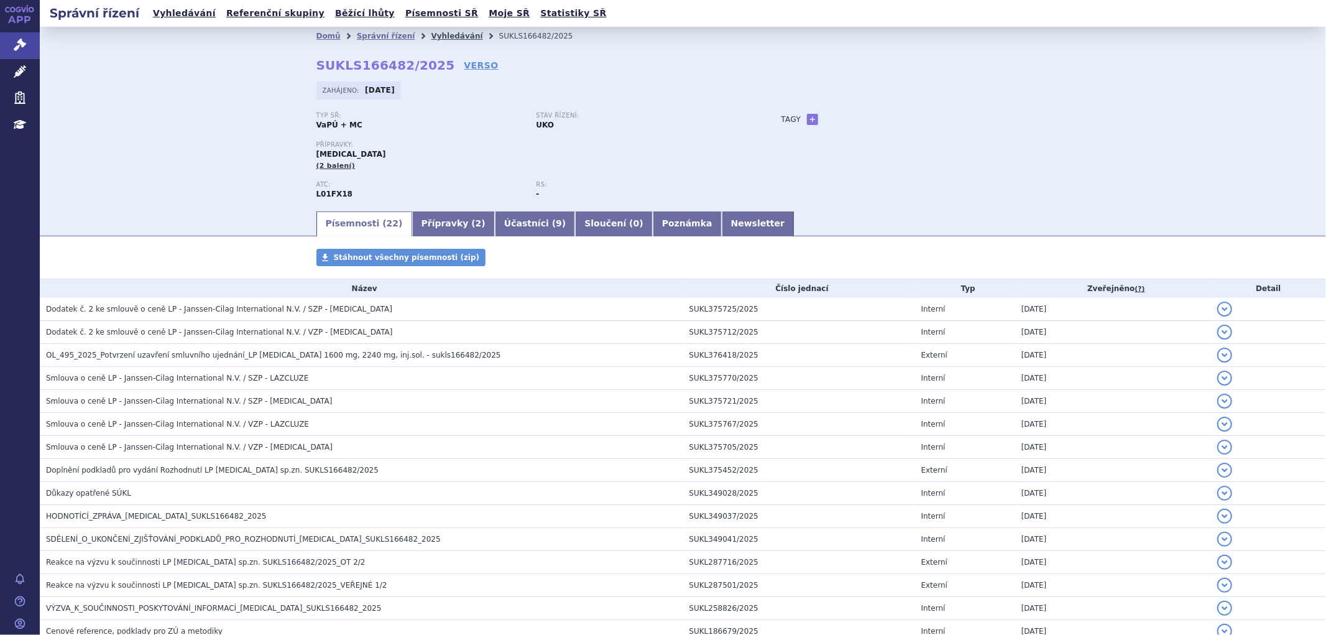
click at [434, 35] on link "Vyhledávání" at bounding box center [457, 36] width 52 height 9
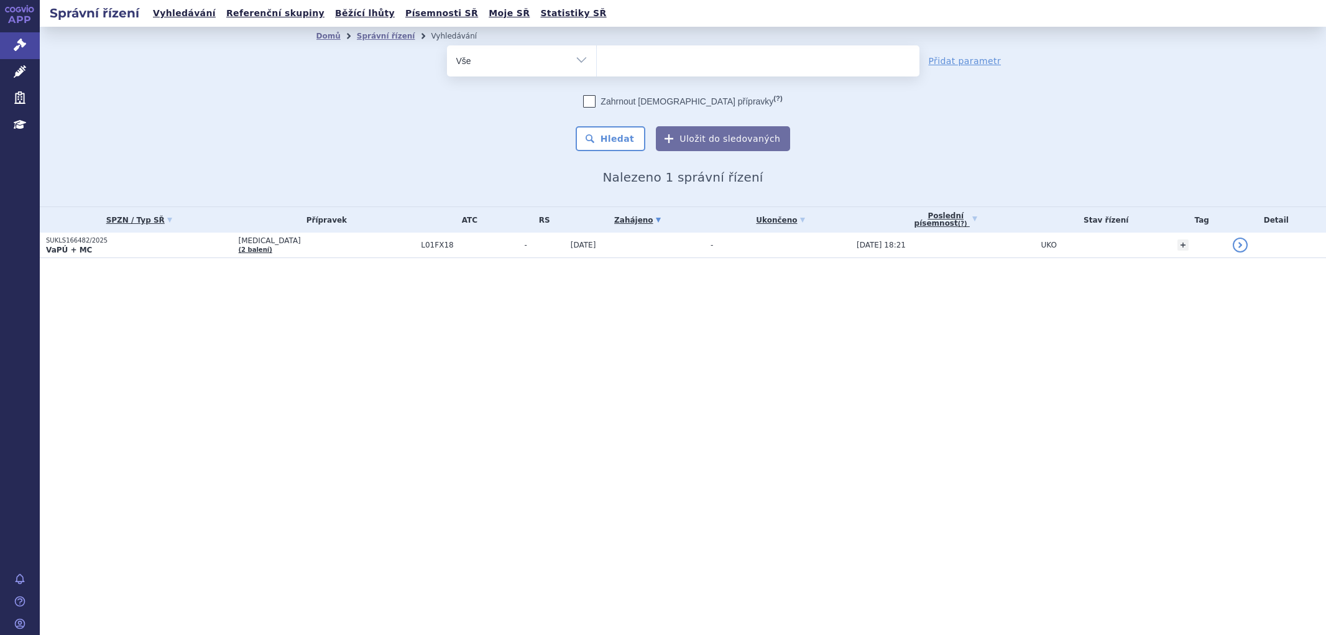
select select
type input "SUKLS335202/2024"
select select "SUKLS335202/2024"
click at [632, 126] on button "Hledat" at bounding box center [611, 138] width 70 height 25
